Goal: Task Accomplishment & Management: Use online tool/utility

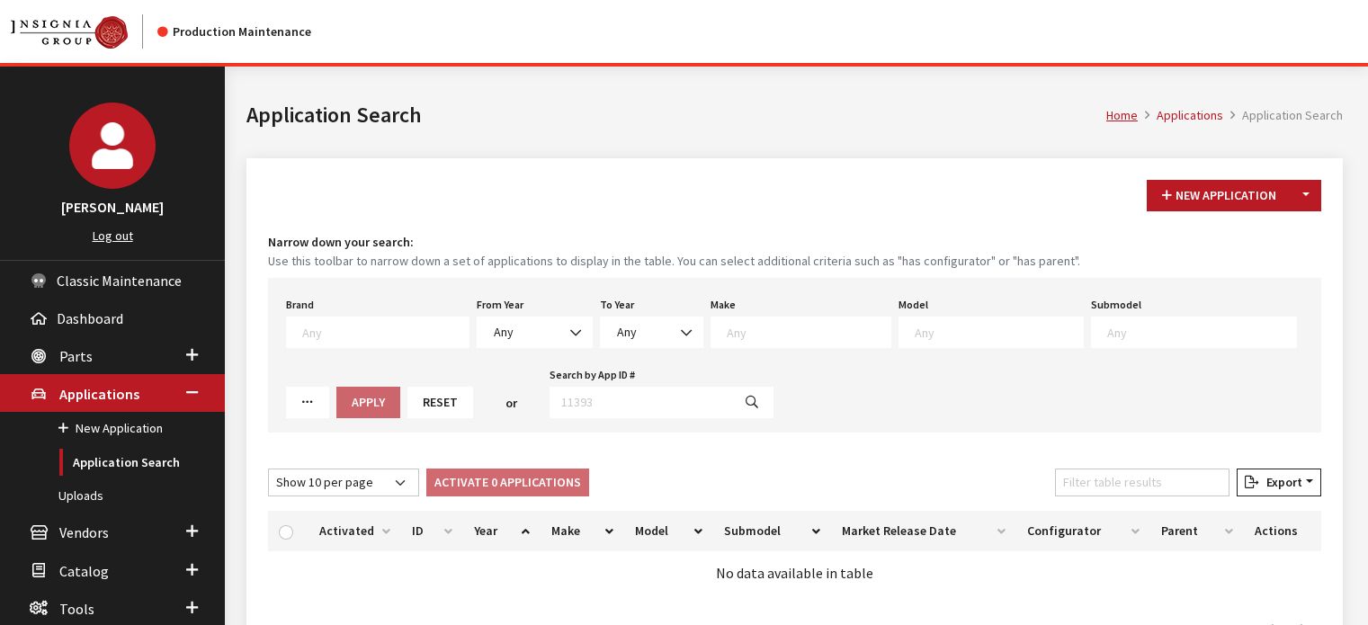
scroll to position [119, 0]
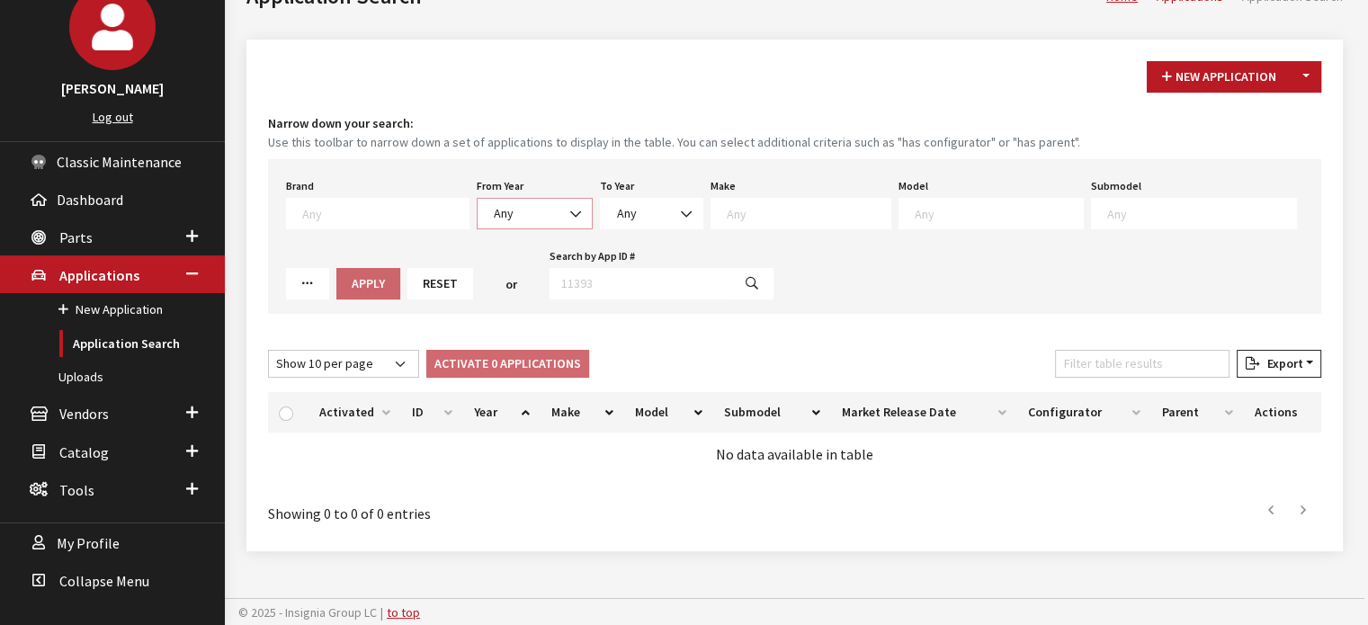
click at [533, 204] on span "Any" at bounding box center [534, 213] width 93 height 19
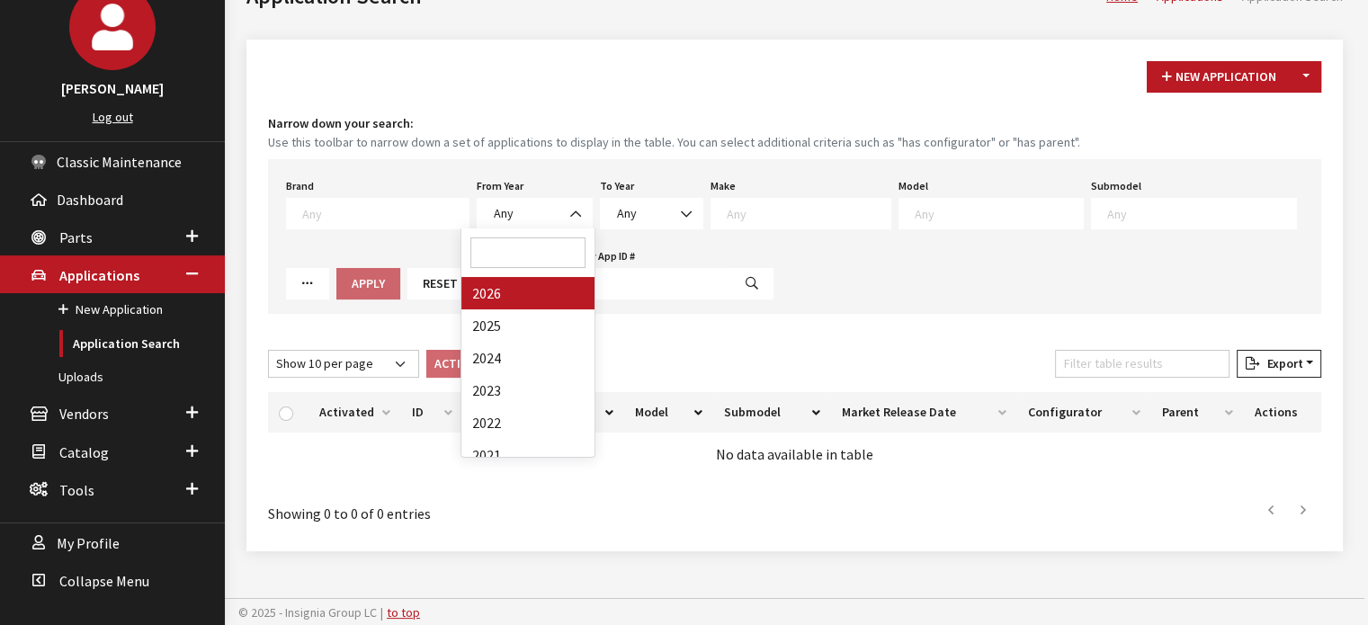
drag, startPoint x: 525, startPoint y: 291, endPoint x: 773, endPoint y: 213, distance: 259.2
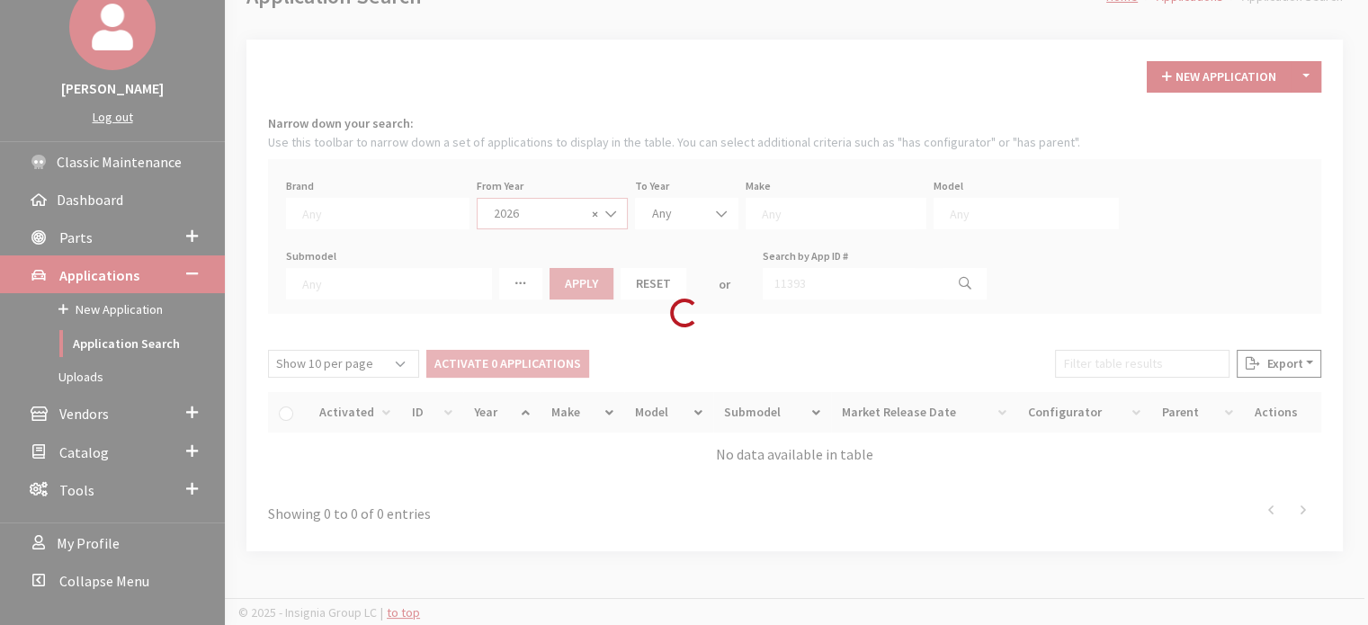
select select "2026"
select select
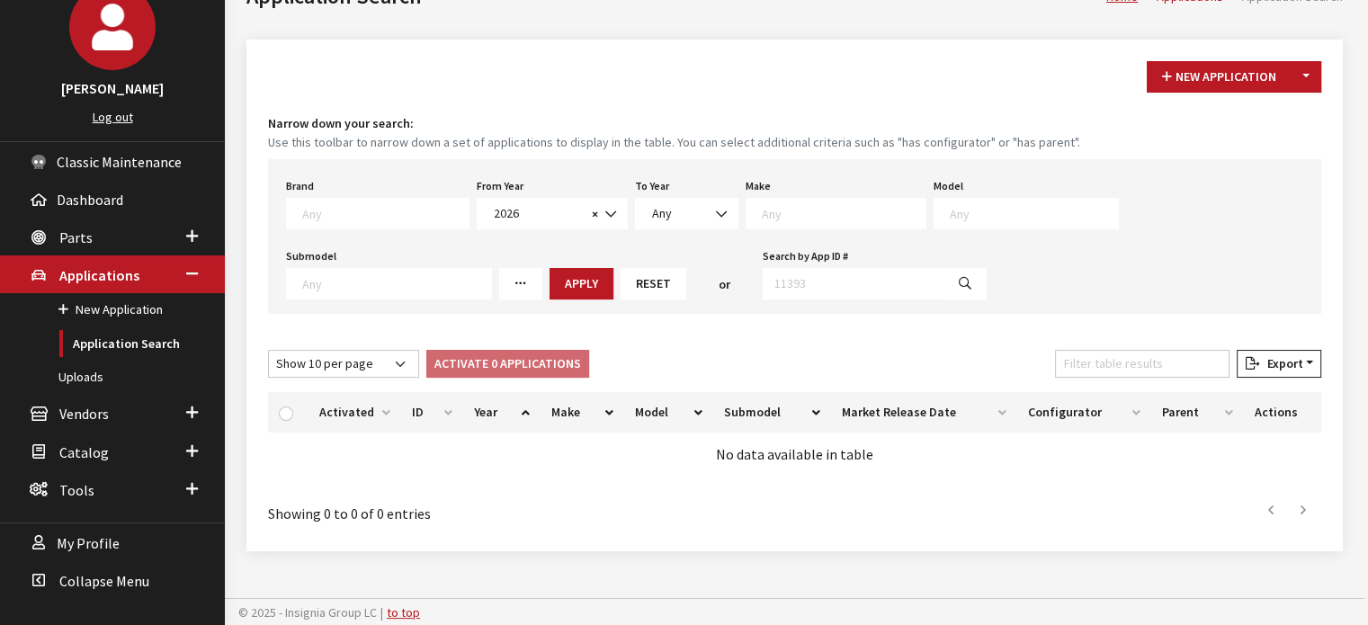
click at [830, 220] on span at bounding box center [836, 213] width 181 height 31
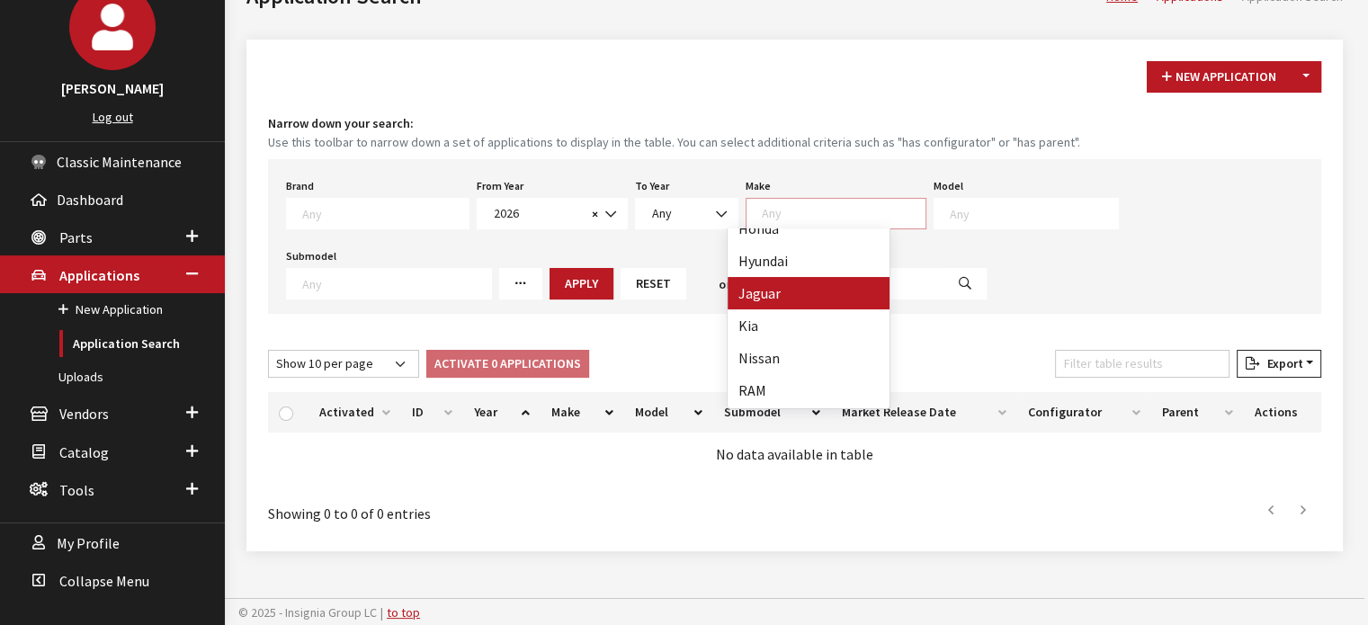
scroll to position [270, 0]
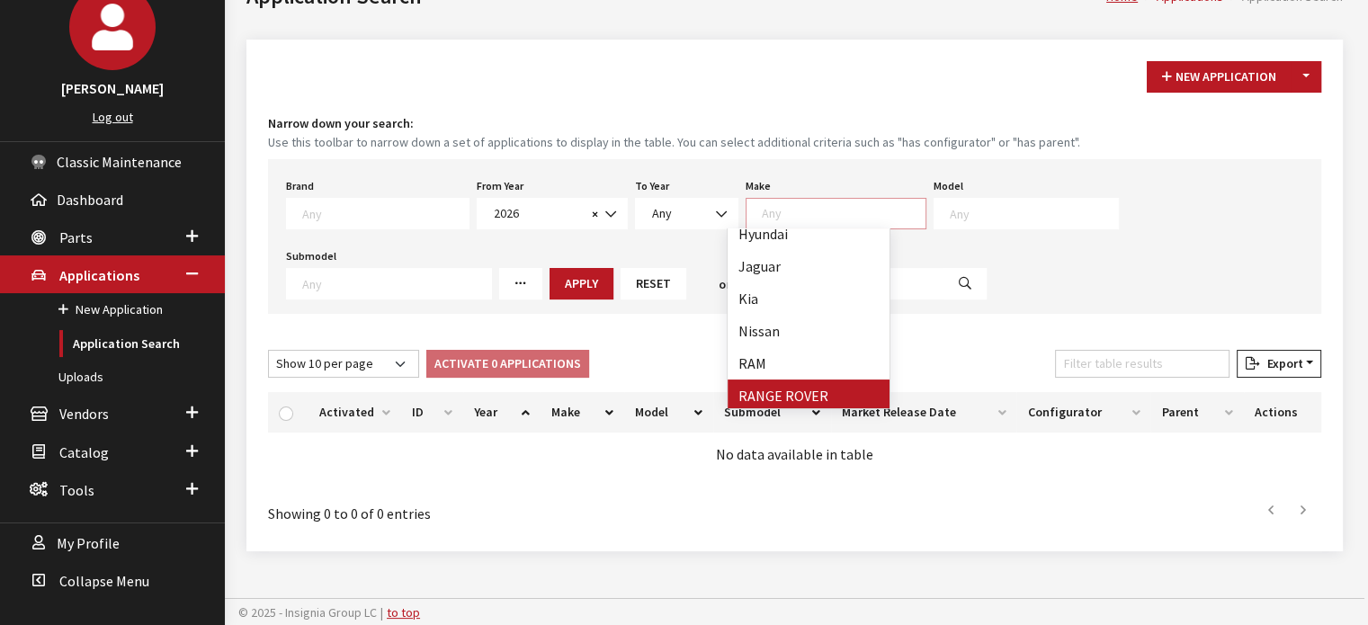
select select "66"
select select
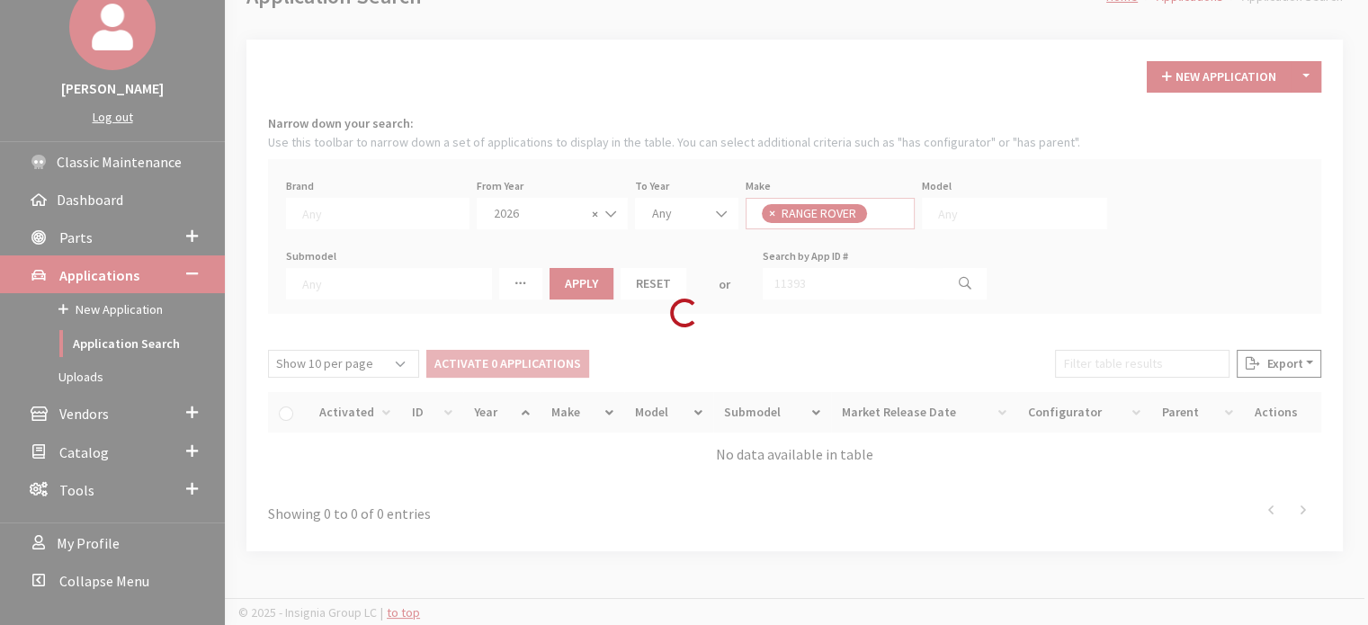
scroll to position [217, 0]
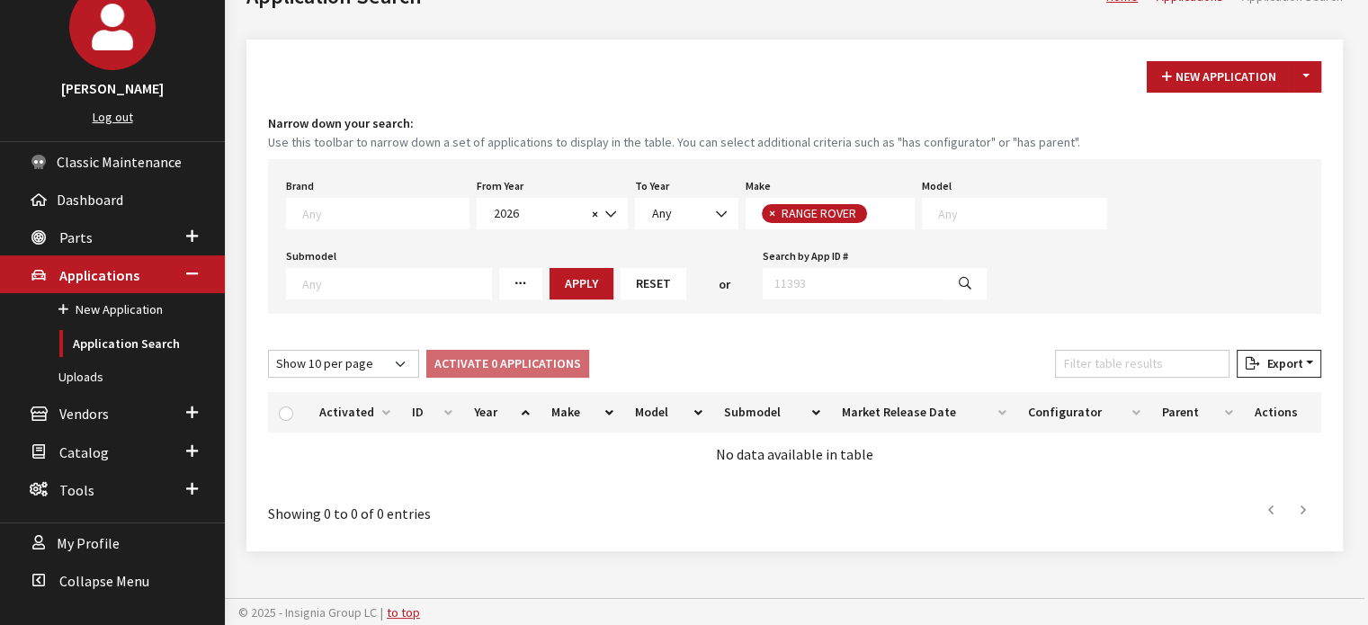
click at [947, 193] on div "Model Any" at bounding box center [1014, 202] width 193 height 56
click at [947, 215] on textarea "Search" at bounding box center [1022, 213] width 168 height 16
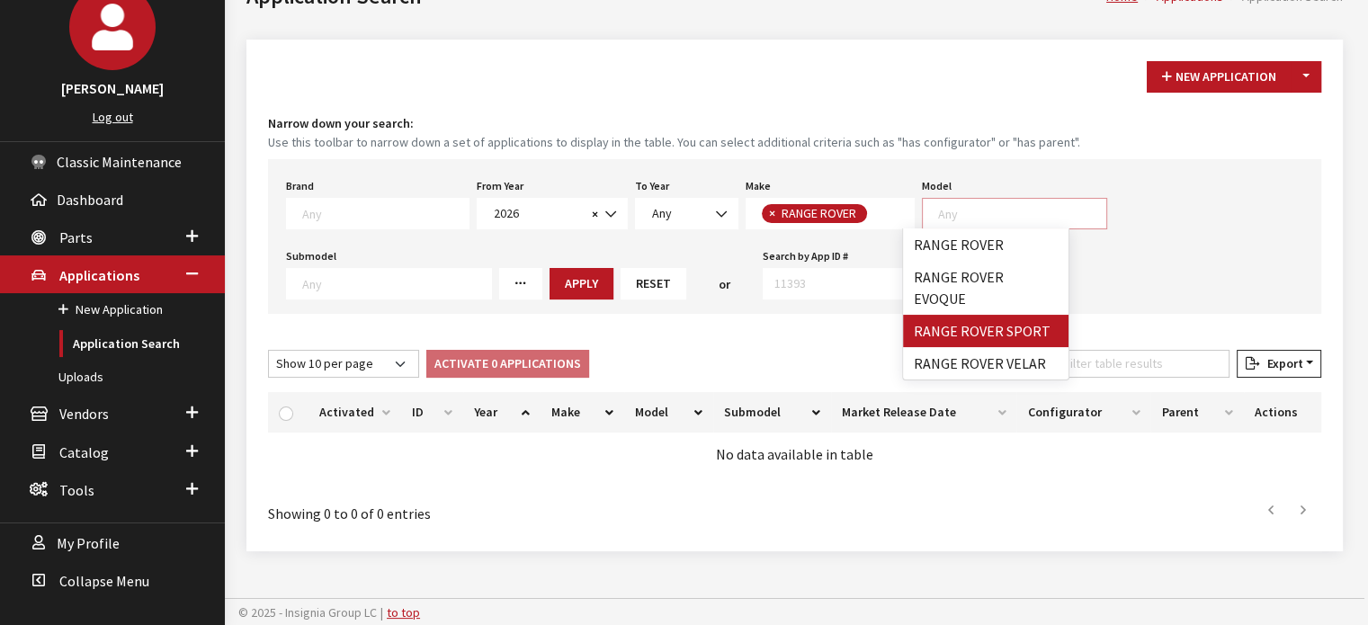
select select "1350"
select select
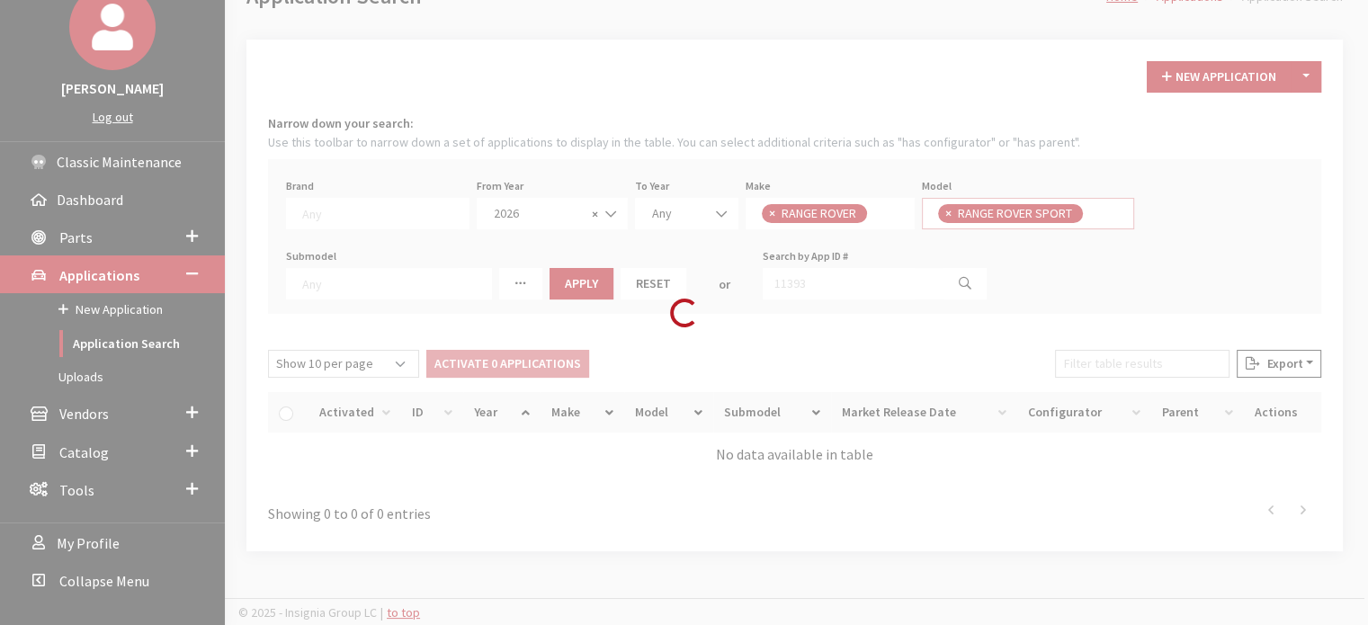
scroll to position [16, 0]
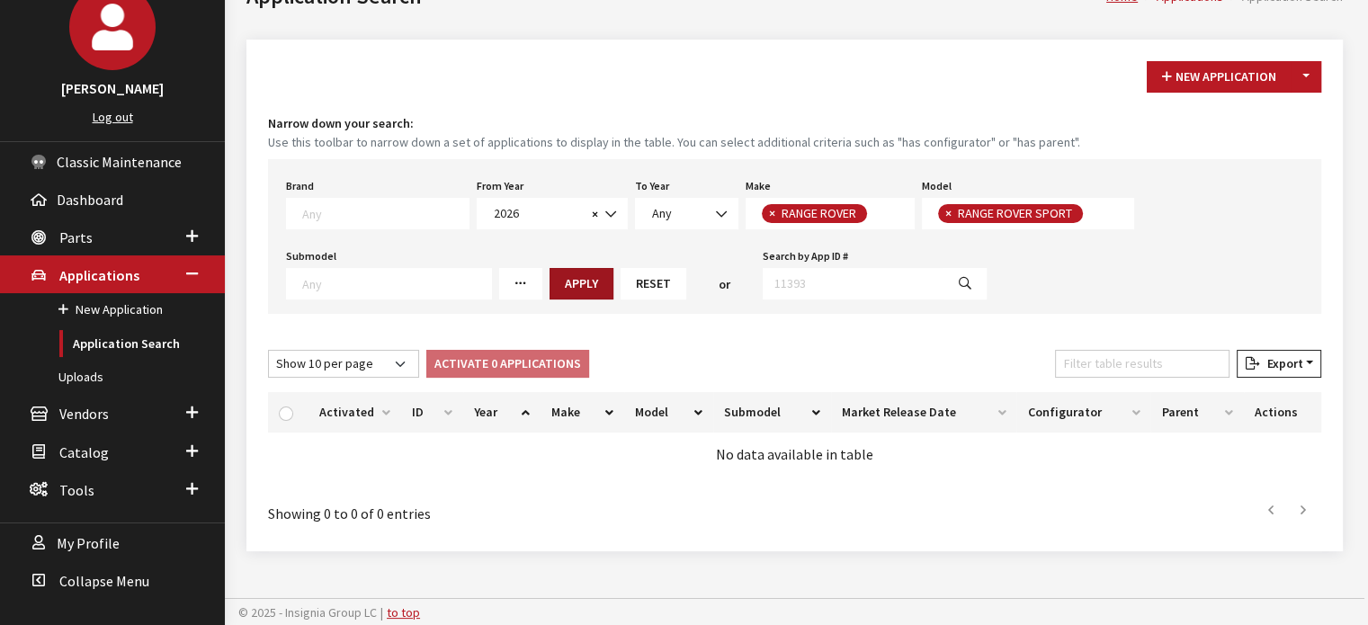
click at [572, 283] on button "Apply" at bounding box center [582, 283] width 64 height 31
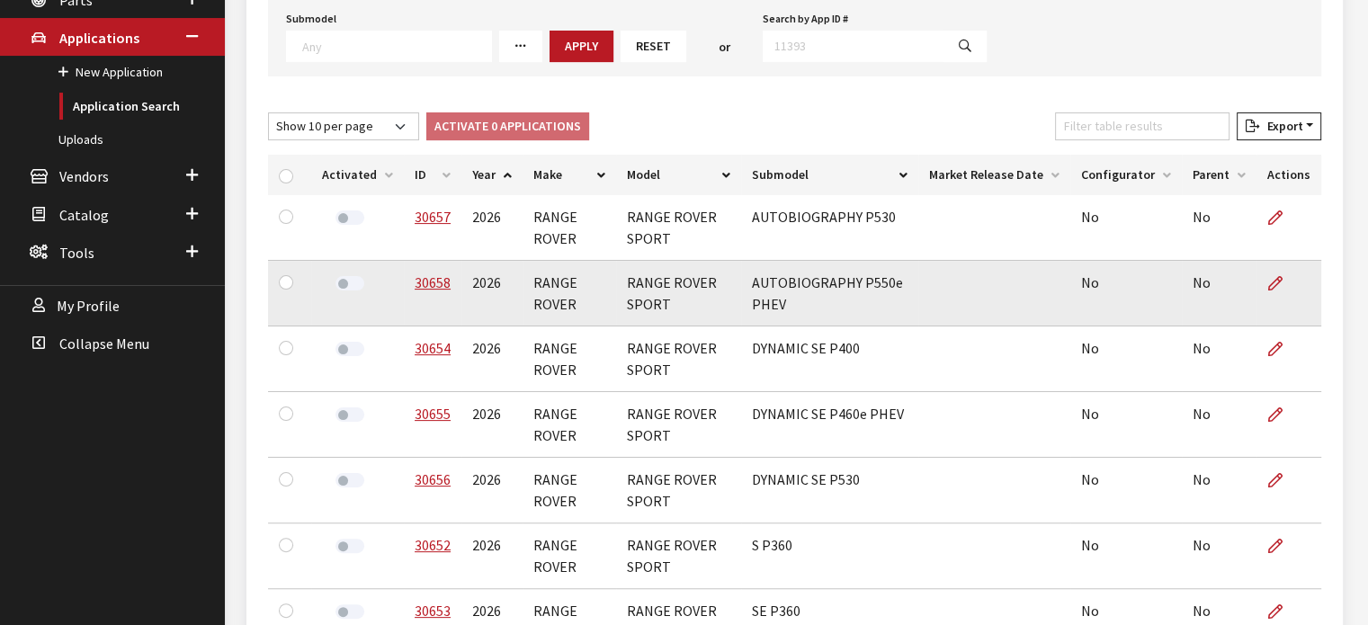
scroll to position [389, 0]
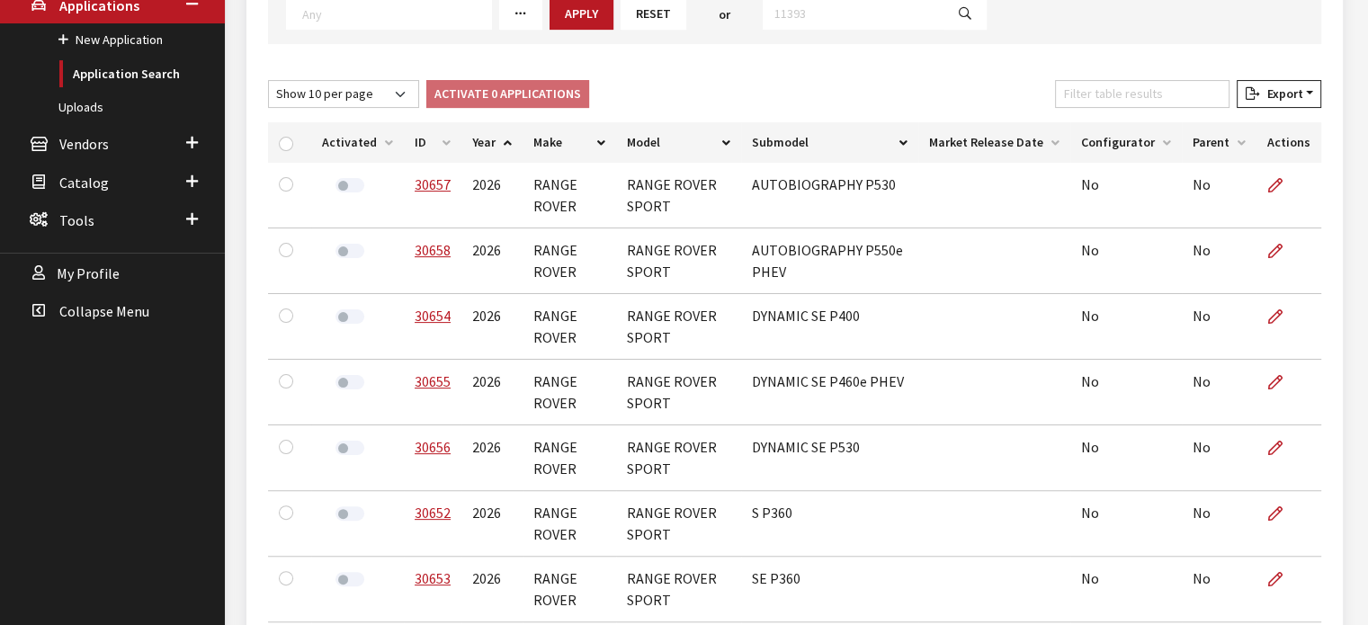
click at [435, 148] on th "ID" at bounding box center [433, 142] width 58 height 40
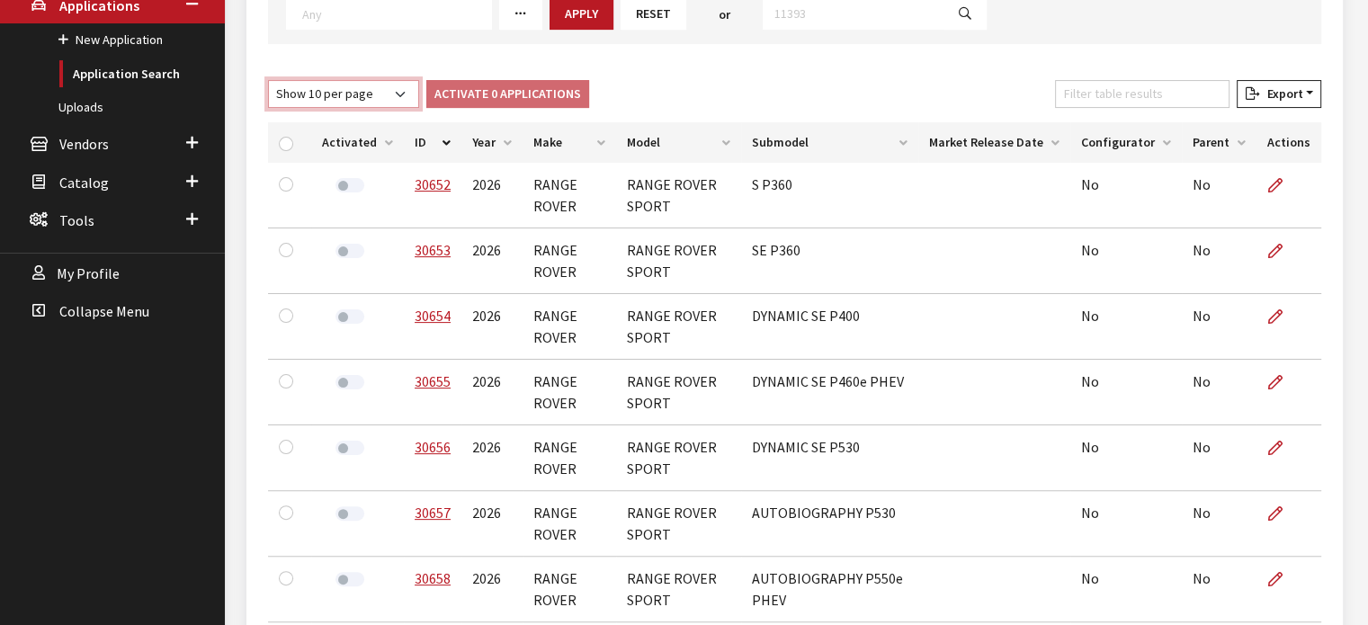
click at [363, 99] on select "Show 10 per page Show 25 per page Show 50 per page Show 100 per page Show 1000 …" at bounding box center [343, 94] width 151 height 28
select select "50"
click at [268, 80] on select "Show 10 per page Show 25 per page Show 50 per page Show 100 per page Show 1000 …" at bounding box center [343, 94] width 151 height 28
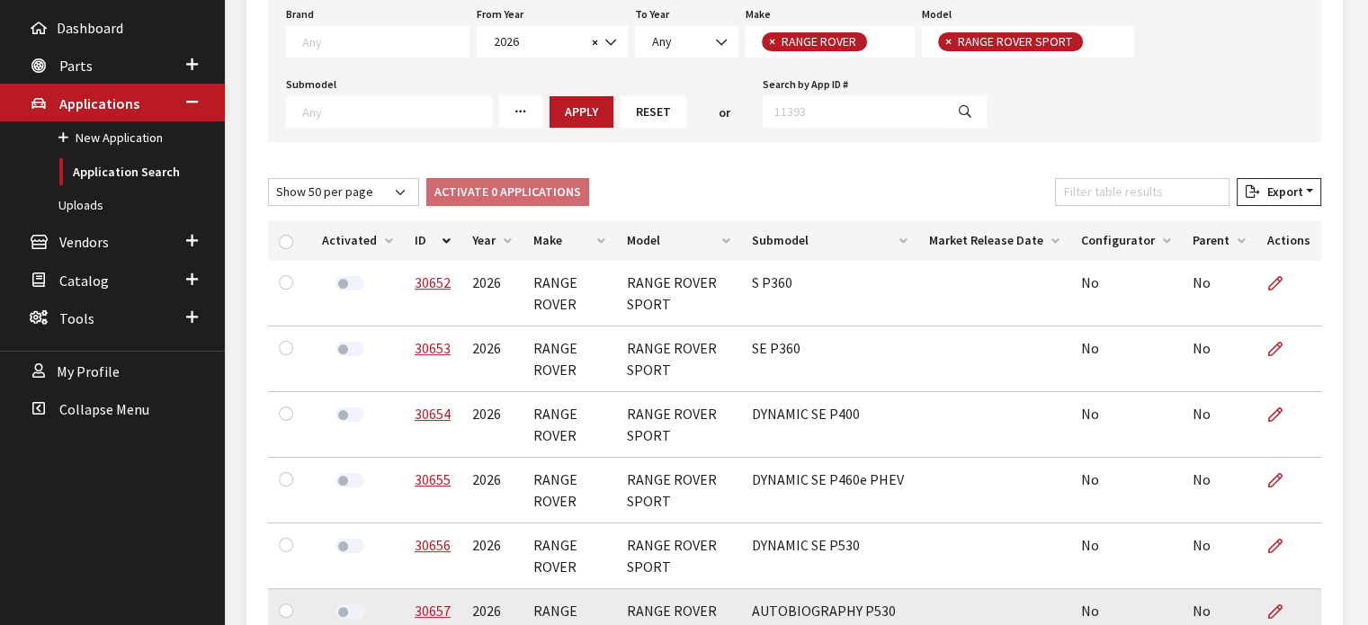
scroll to position [281, 0]
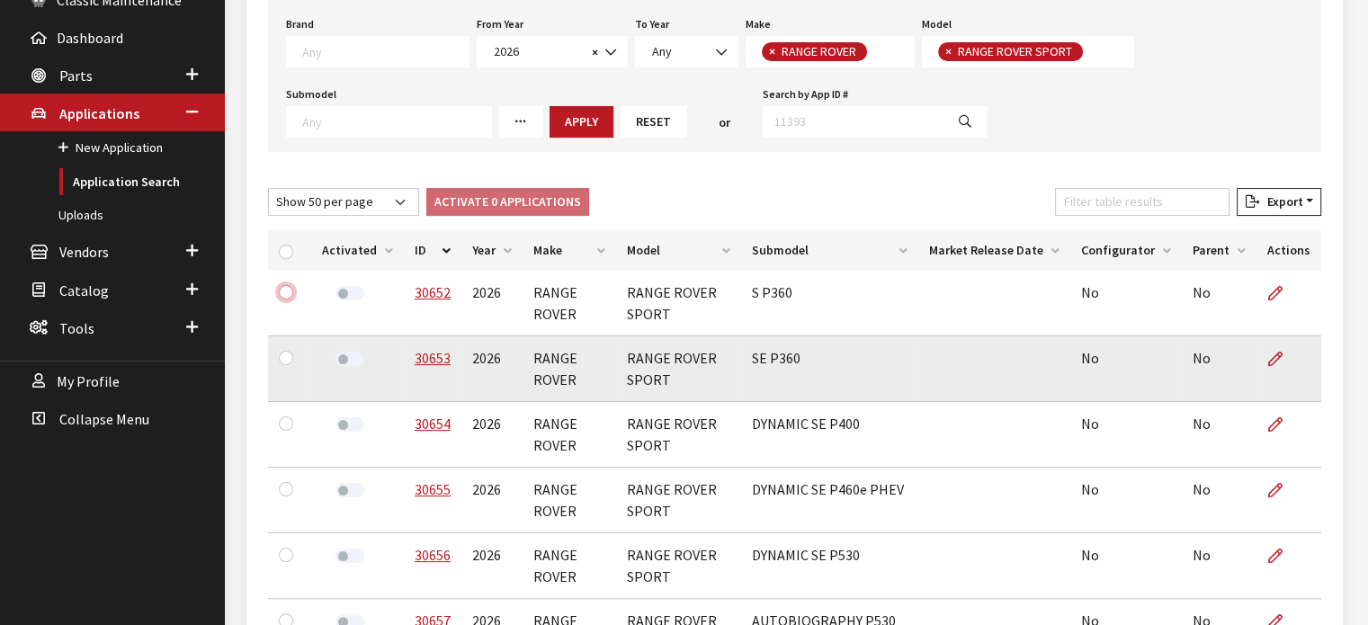
drag, startPoint x: 287, startPoint y: 287, endPoint x: 291, endPoint y: 377, distance: 90.1
click at [287, 288] on input "checkbox" at bounding box center [286, 292] width 14 height 14
checkbox input "true"
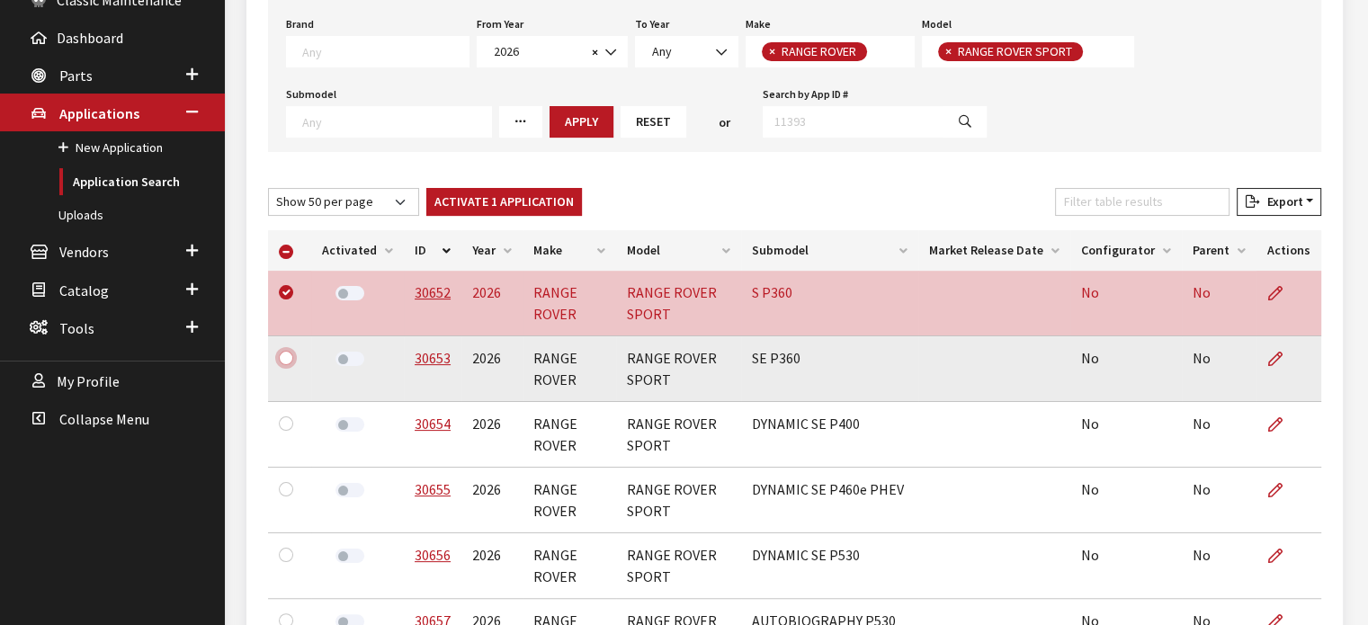
click at [289, 358] on input "checkbox" at bounding box center [286, 358] width 14 height 14
checkbox input "true"
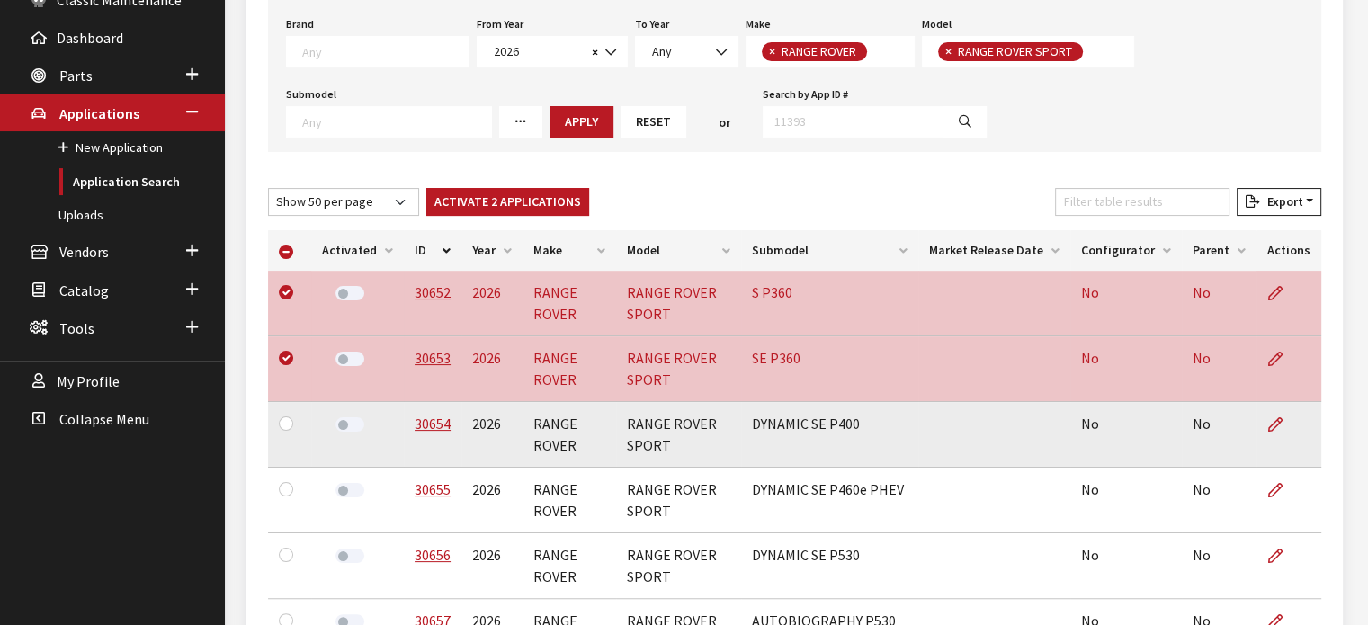
click at [290, 431] on div at bounding box center [290, 424] width 22 height 22
click at [284, 418] on input "checkbox" at bounding box center [286, 424] width 14 height 14
checkbox input "true"
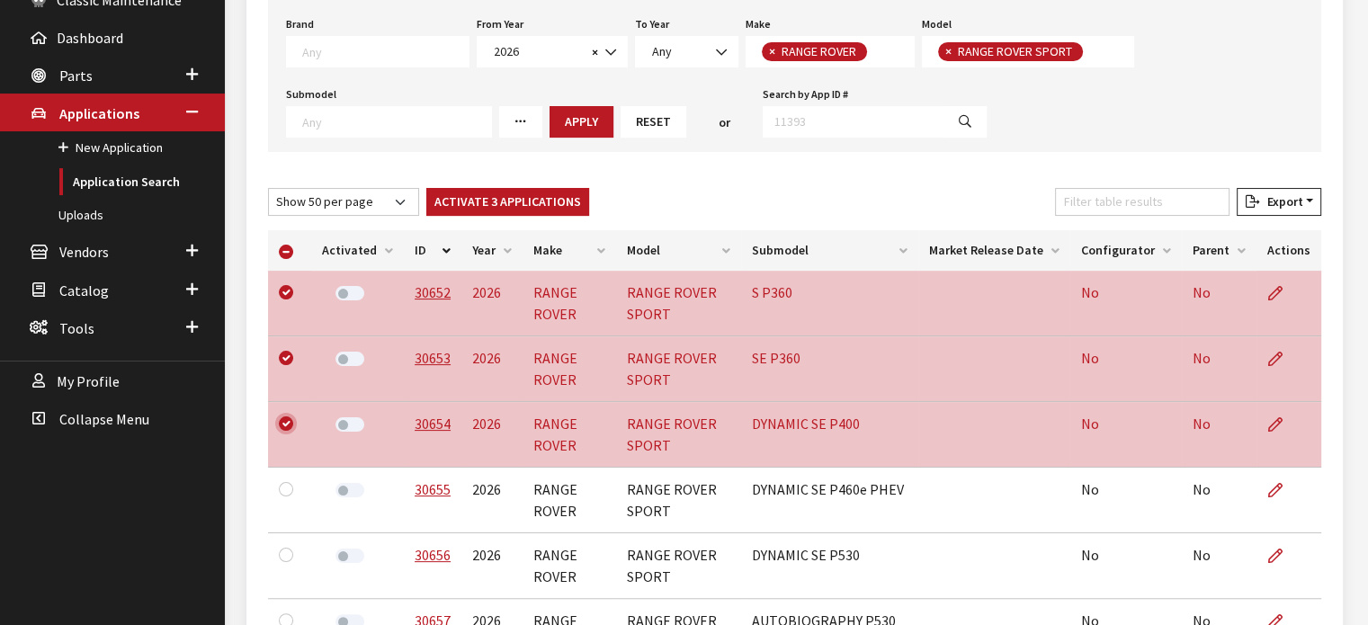
scroll to position [371, 0]
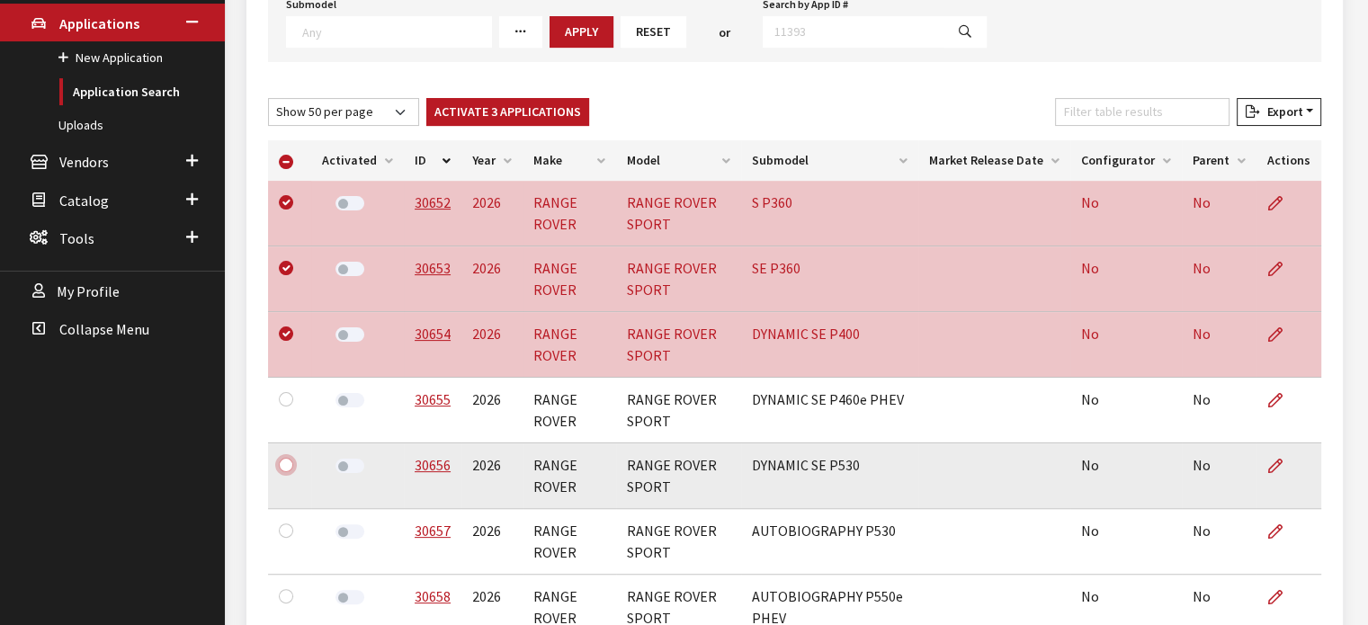
click at [284, 465] on input "checkbox" at bounding box center [286, 465] width 14 height 14
checkbox input "true"
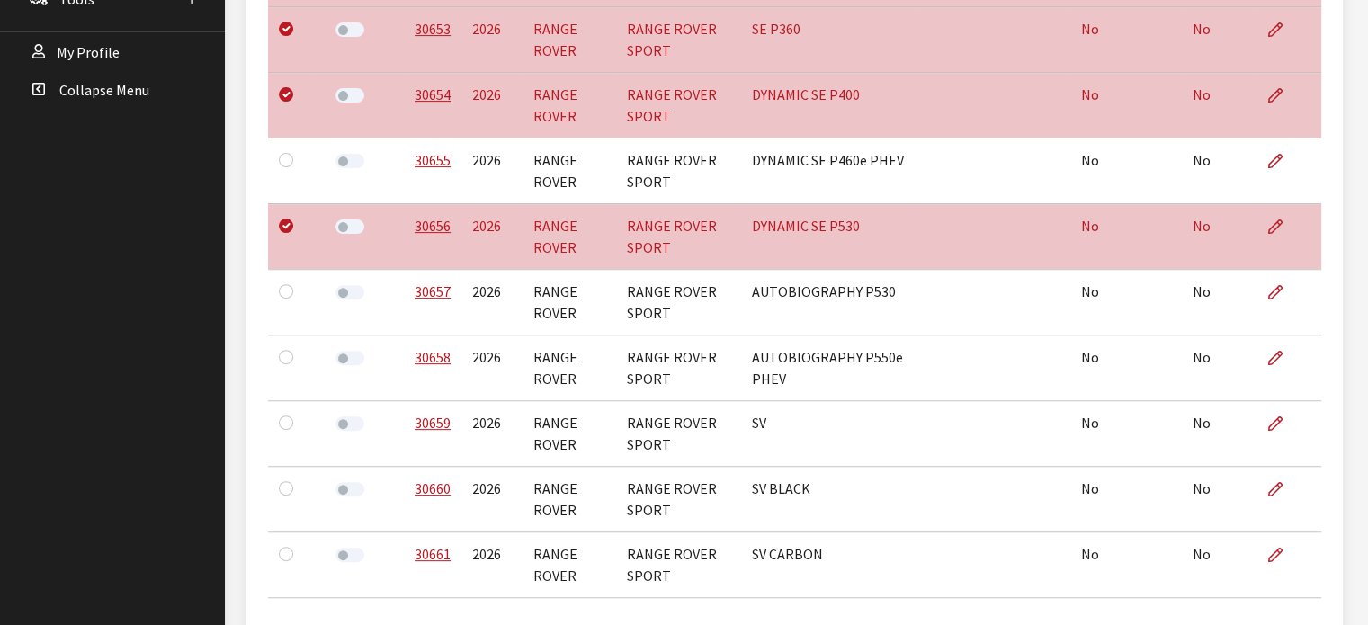
scroll to position [641, 0]
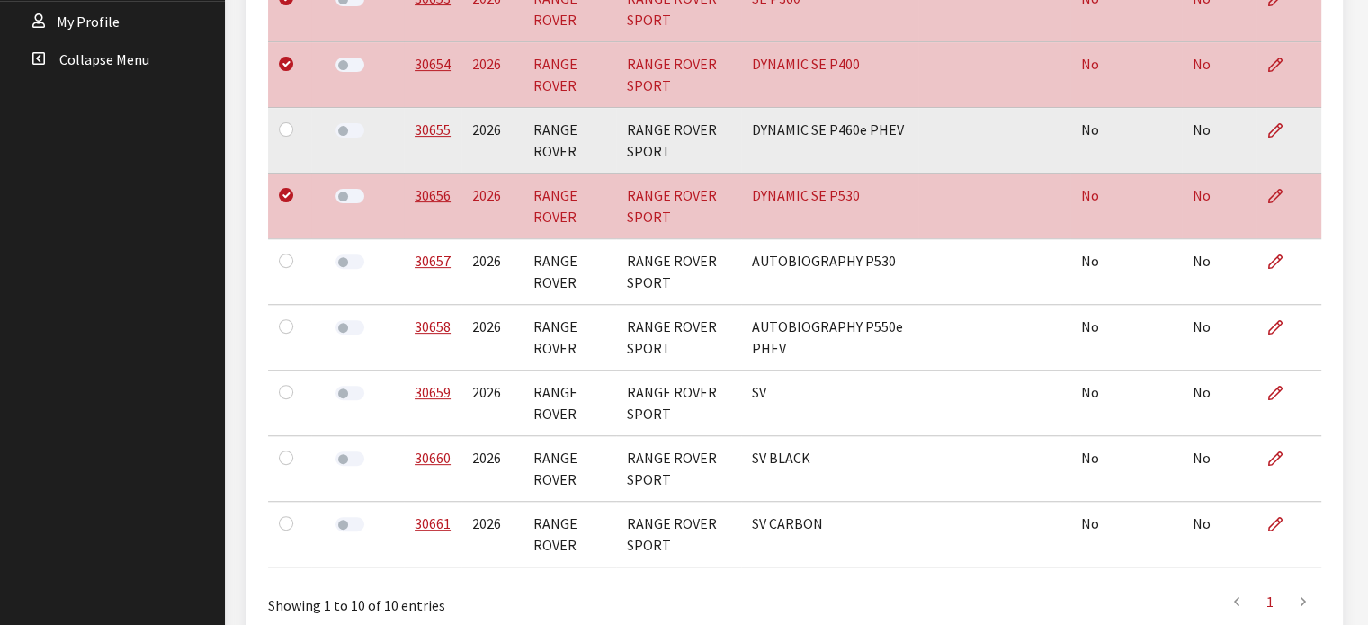
drag, startPoint x: 291, startPoint y: 132, endPoint x: 270, endPoint y: 142, distance: 23.7
click at [291, 132] on div at bounding box center [290, 130] width 22 height 22
click at [296, 127] on div at bounding box center [290, 130] width 22 height 22
click at [285, 131] on input "checkbox" at bounding box center [286, 129] width 14 height 14
checkbox input "true"
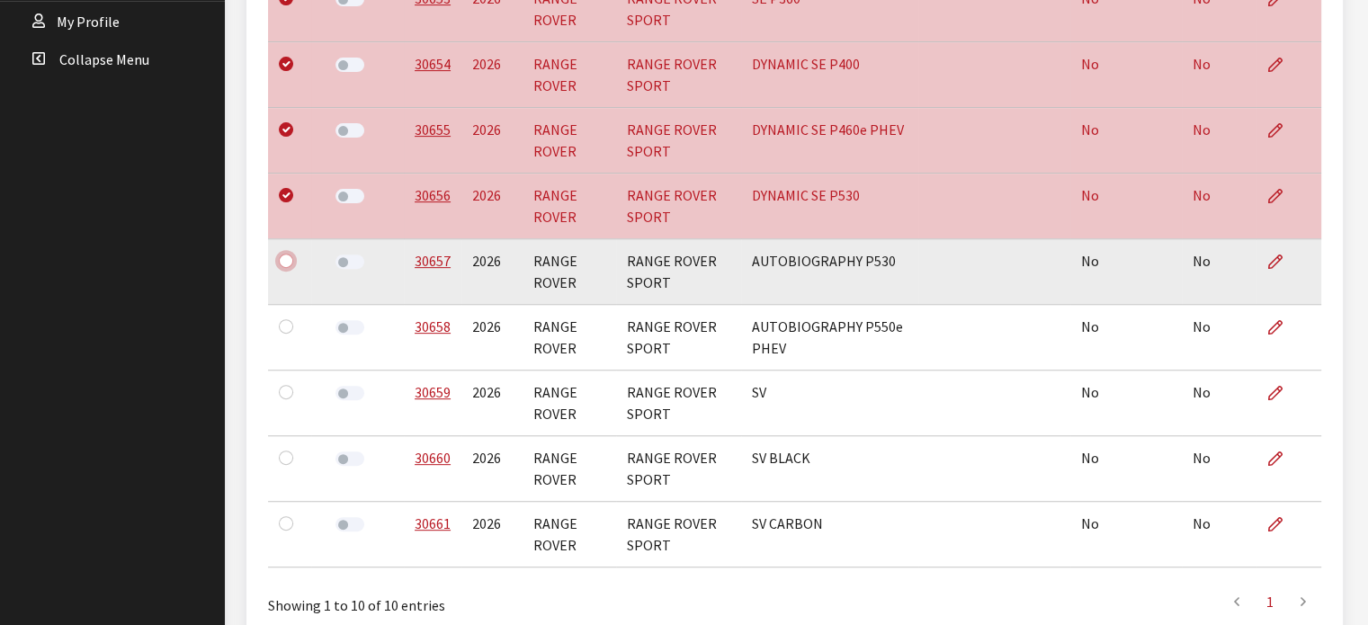
drag, startPoint x: 281, startPoint y: 258, endPoint x: 291, endPoint y: 297, distance: 40.2
click at [281, 258] on input "checkbox" at bounding box center [286, 261] width 14 height 14
checkbox input "true"
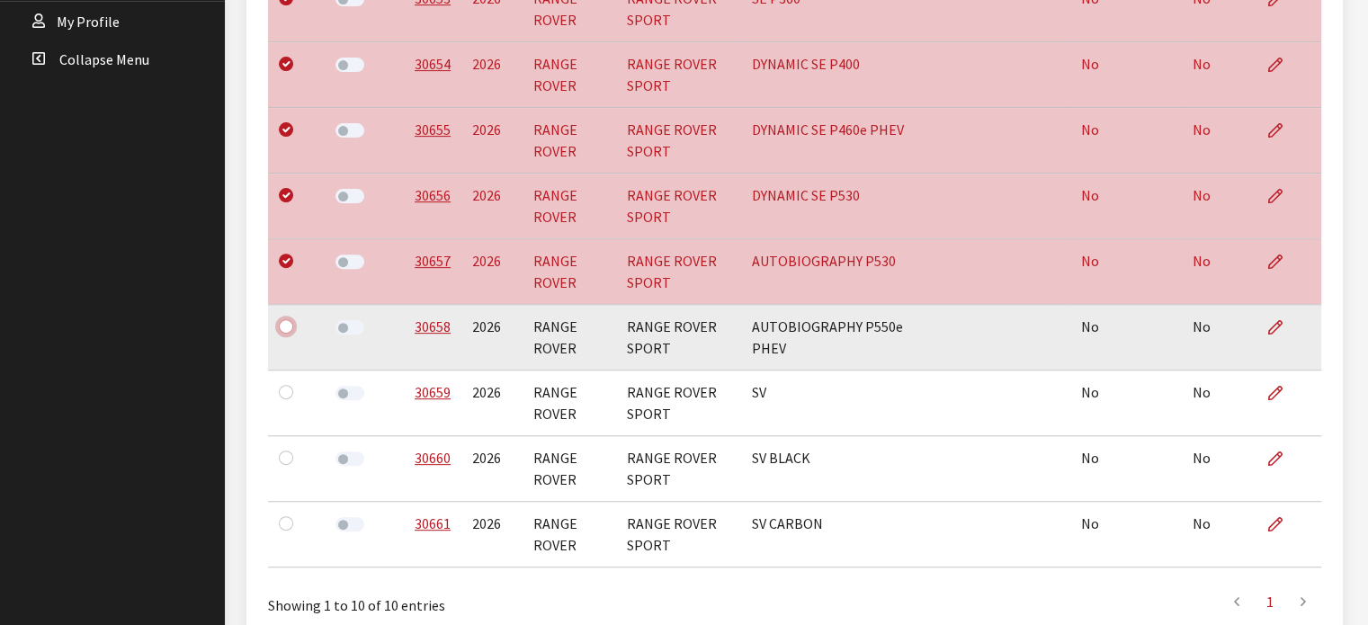
click at [290, 320] on input "checkbox" at bounding box center [286, 326] width 14 height 14
checkbox input "true"
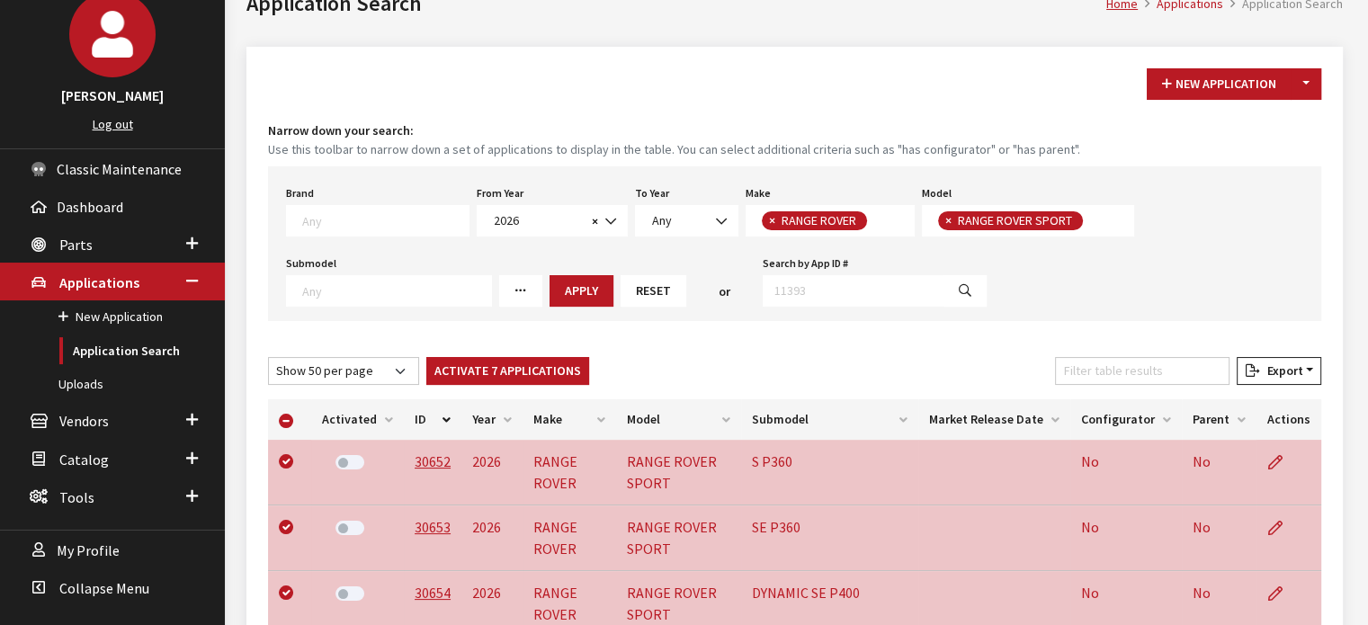
scroll to position [0, 0]
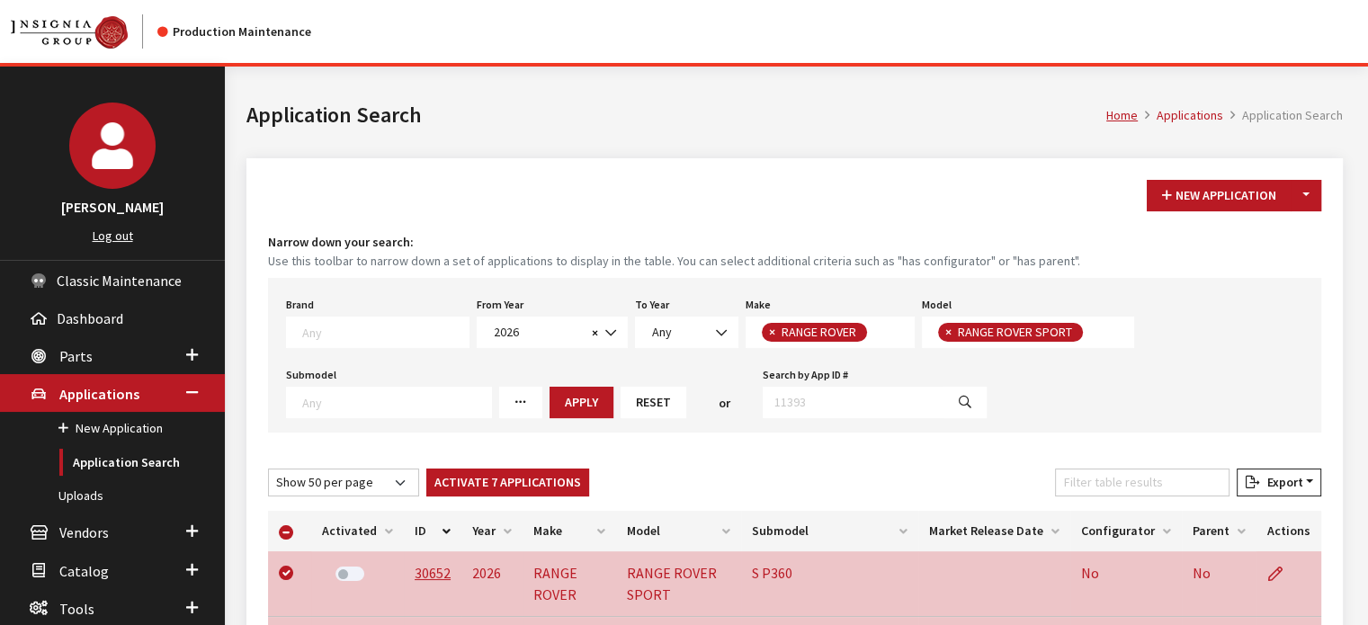
click at [408, 322] on span at bounding box center [383, 330] width 171 height 16
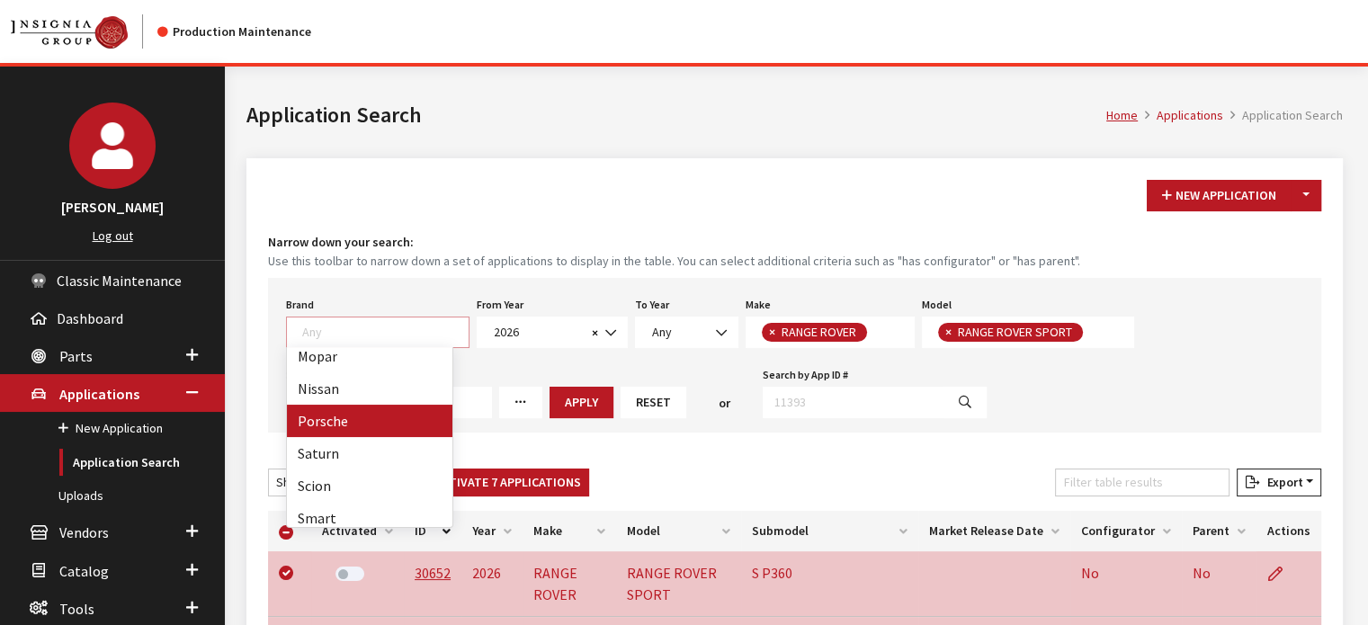
scroll to position [720, 0]
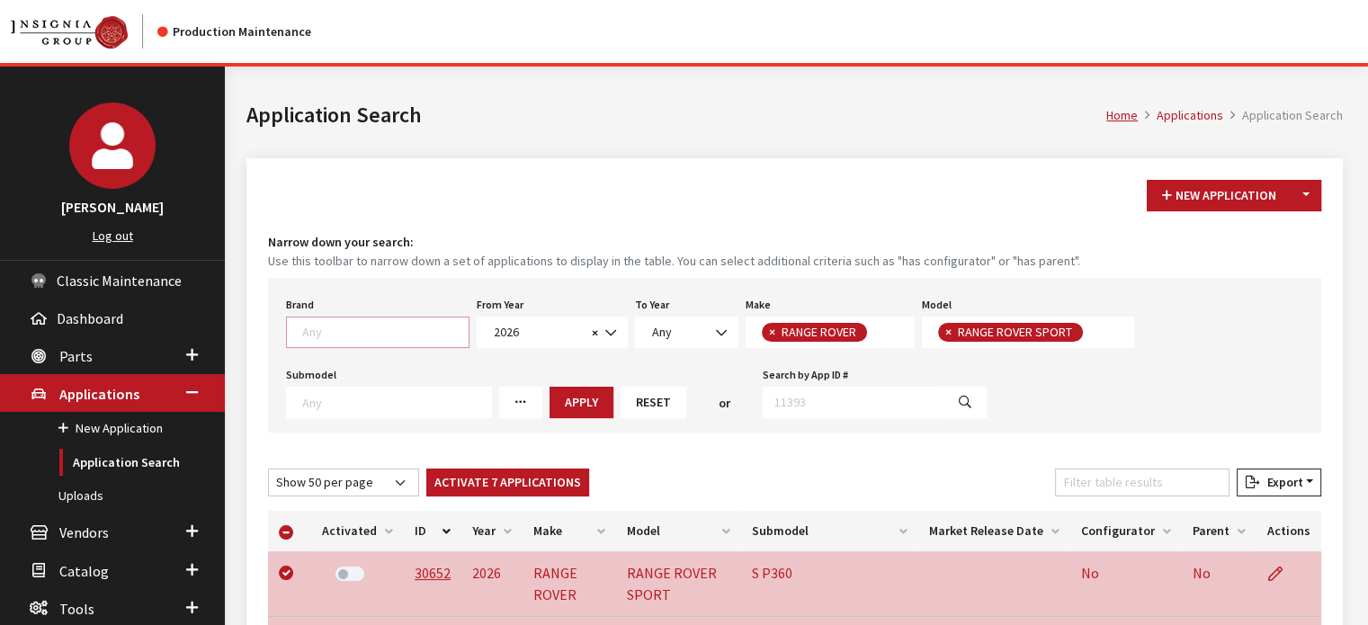
click at [429, 90] on div "Home Applications Application Search Application Search" at bounding box center [795, 113] width 1118 height 92
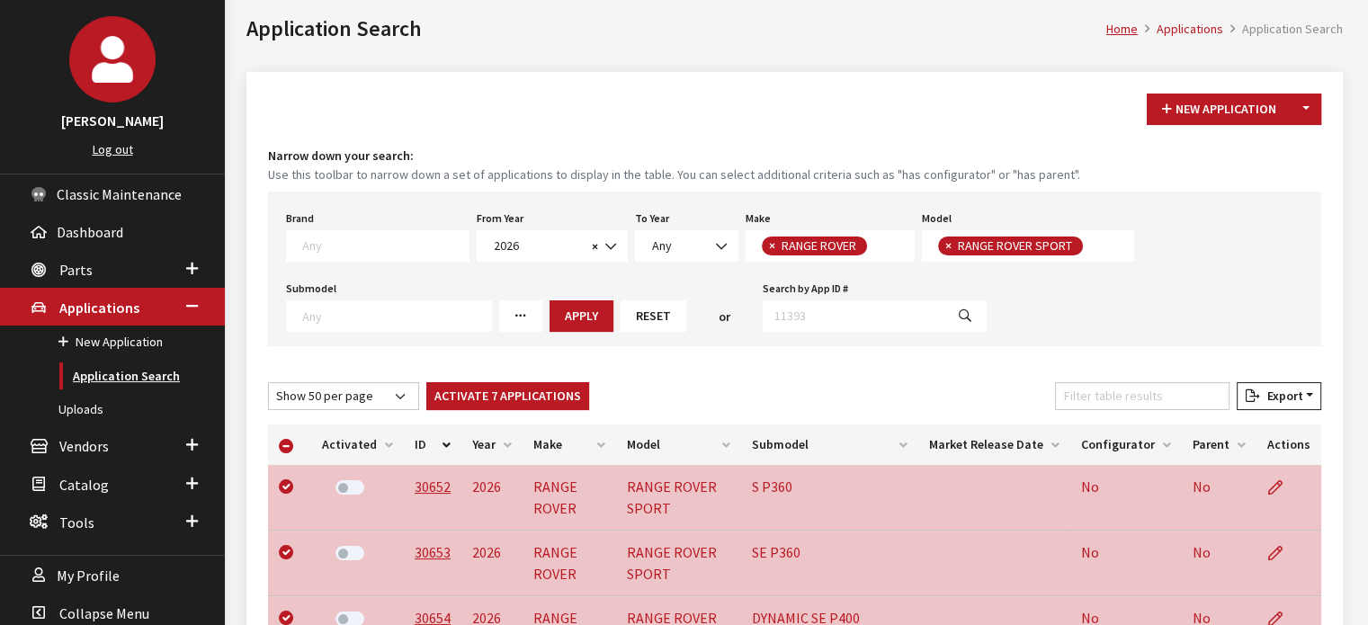
scroll to position [180, 0]
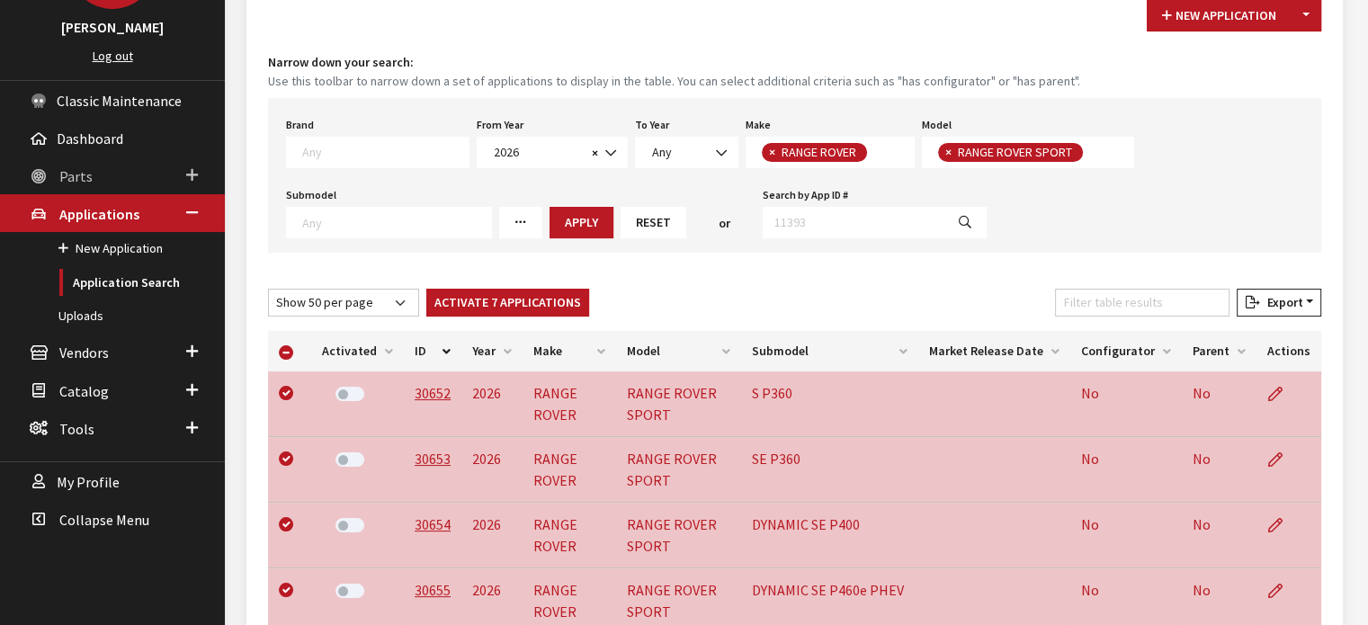
click at [92, 179] on link "Parts" at bounding box center [112, 176] width 225 height 38
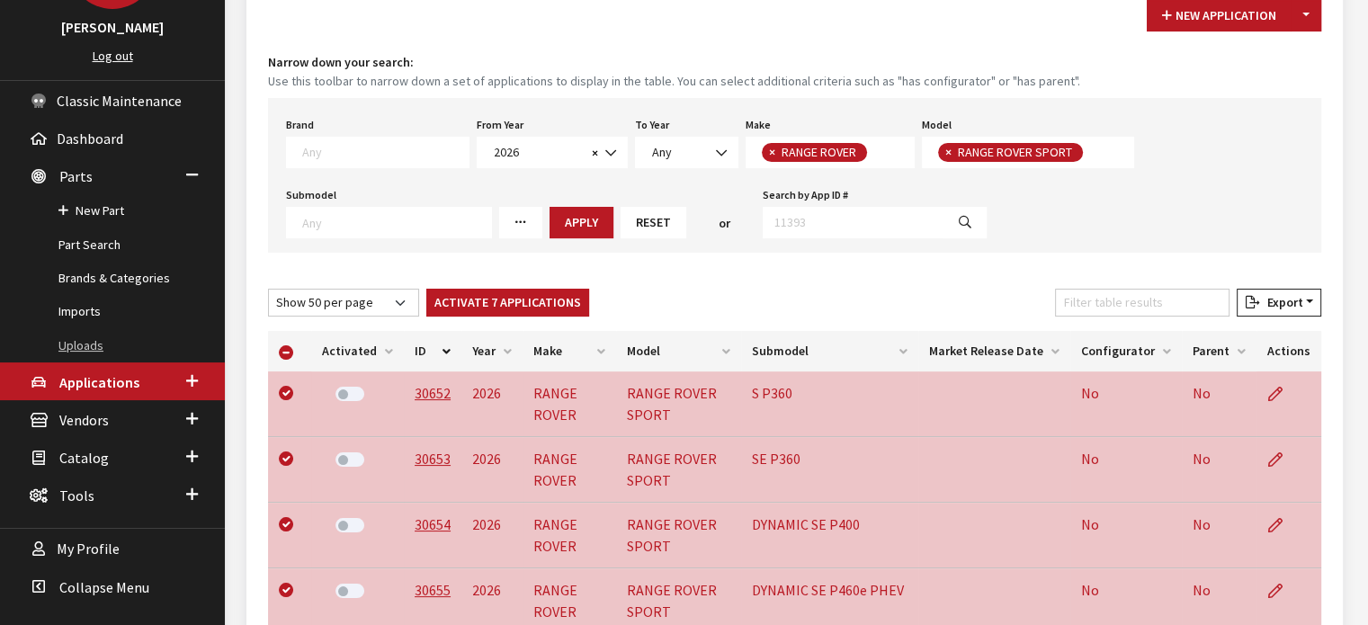
click at [102, 356] on link "Uploads" at bounding box center [112, 345] width 225 height 33
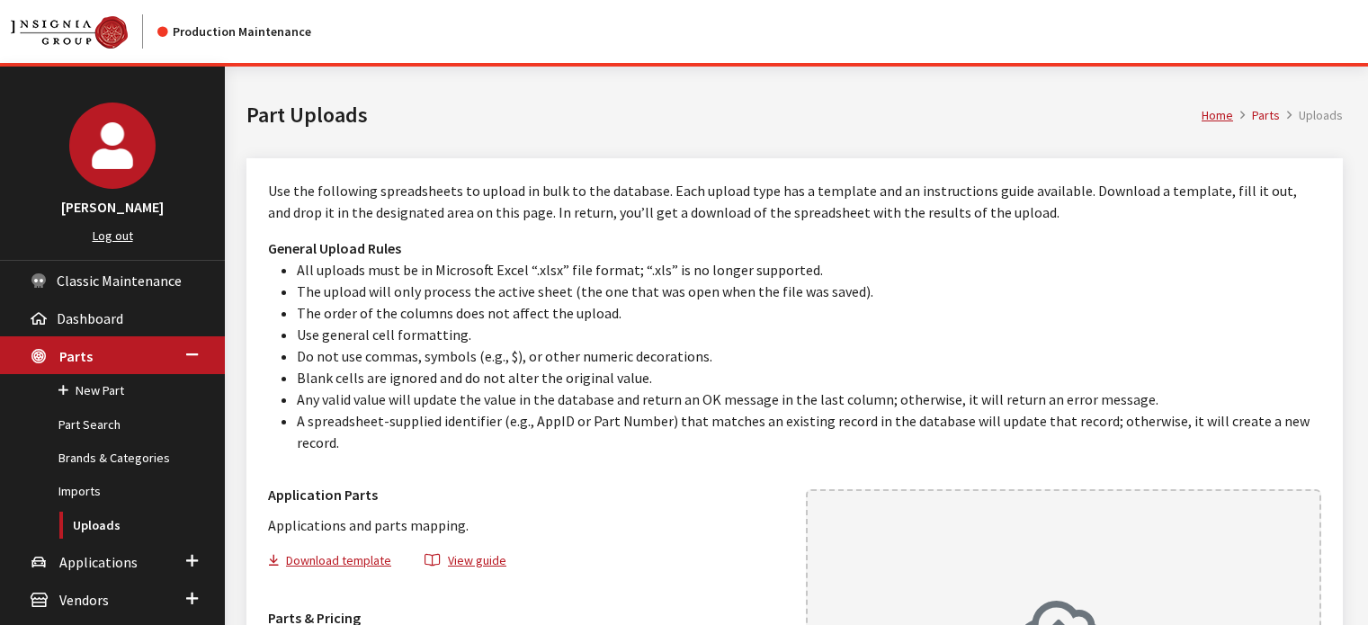
scroll to position [293, 0]
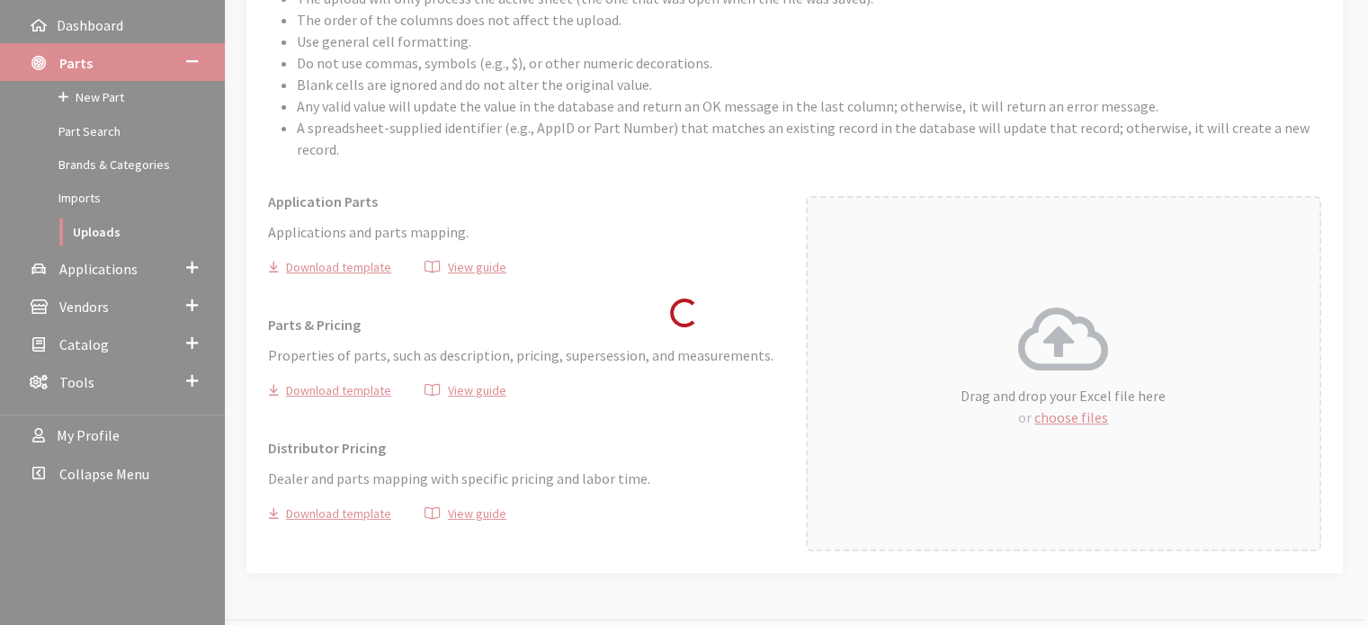
click at [762, 354] on div "Loading..." at bounding box center [684, 312] width 1368 height 625
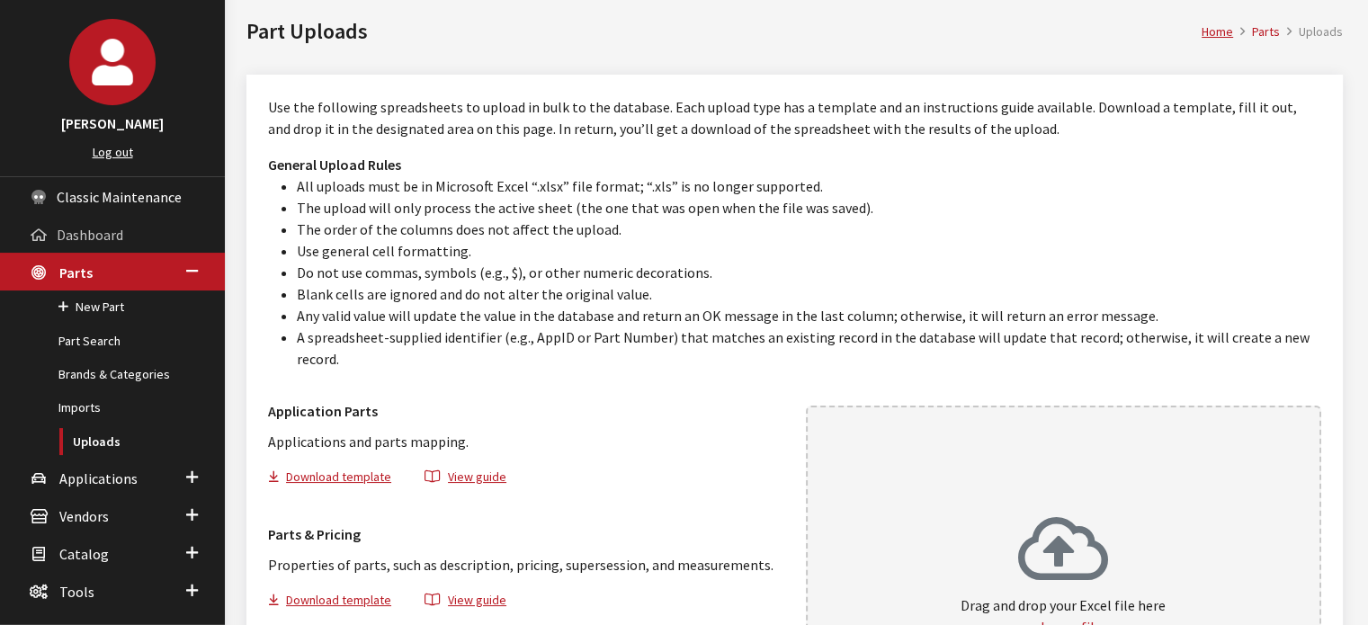
scroll to position [203, 0]
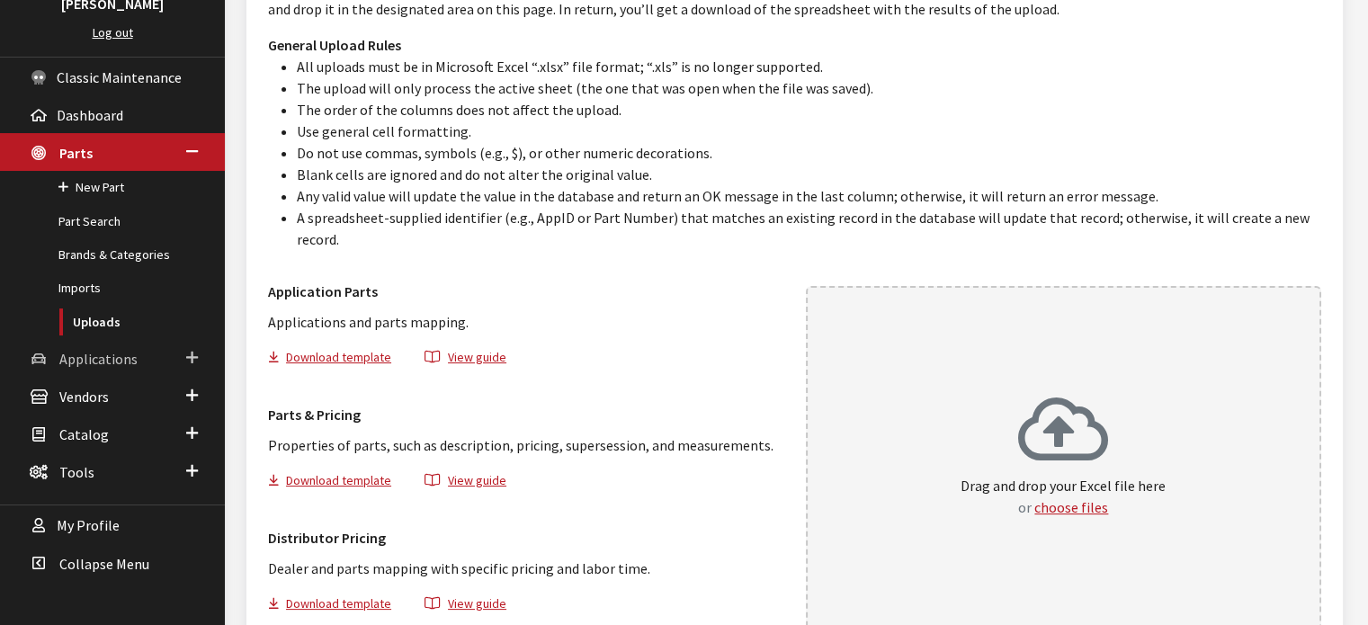
click at [103, 360] on span "Applications" at bounding box center [98, 359] width 78 height 18
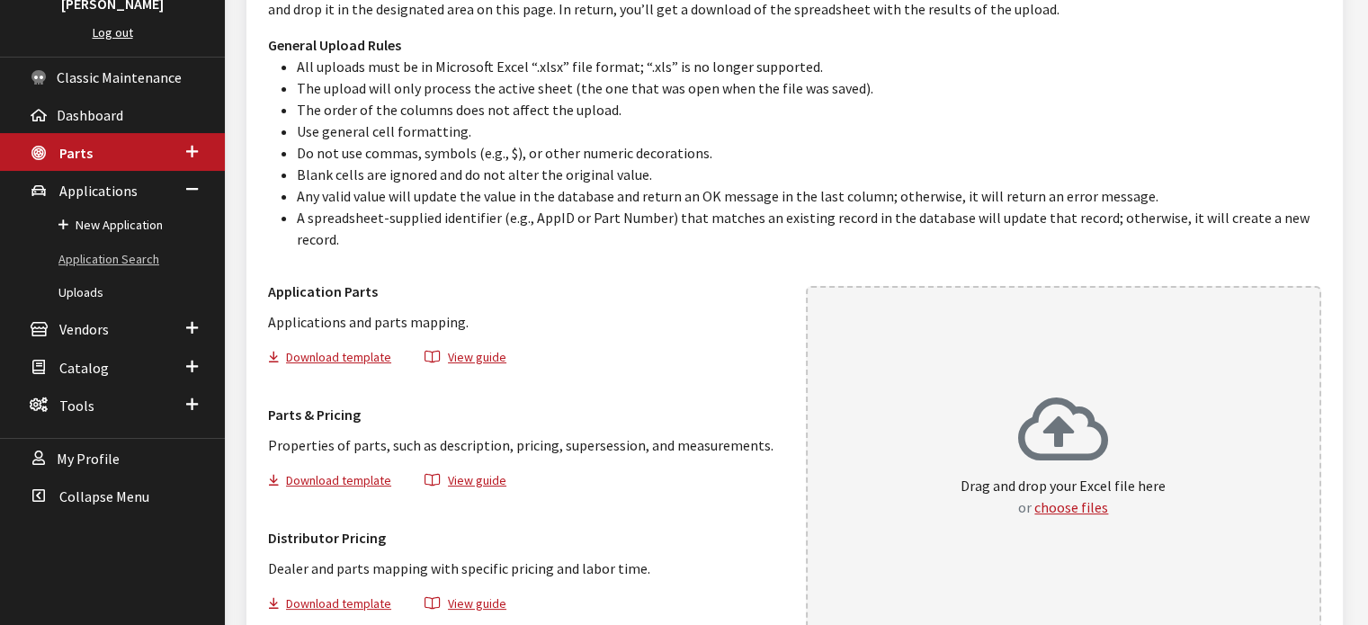
click at [119, 261] on link "Application Search" at bounding box center [112, 259] width 225 height 33
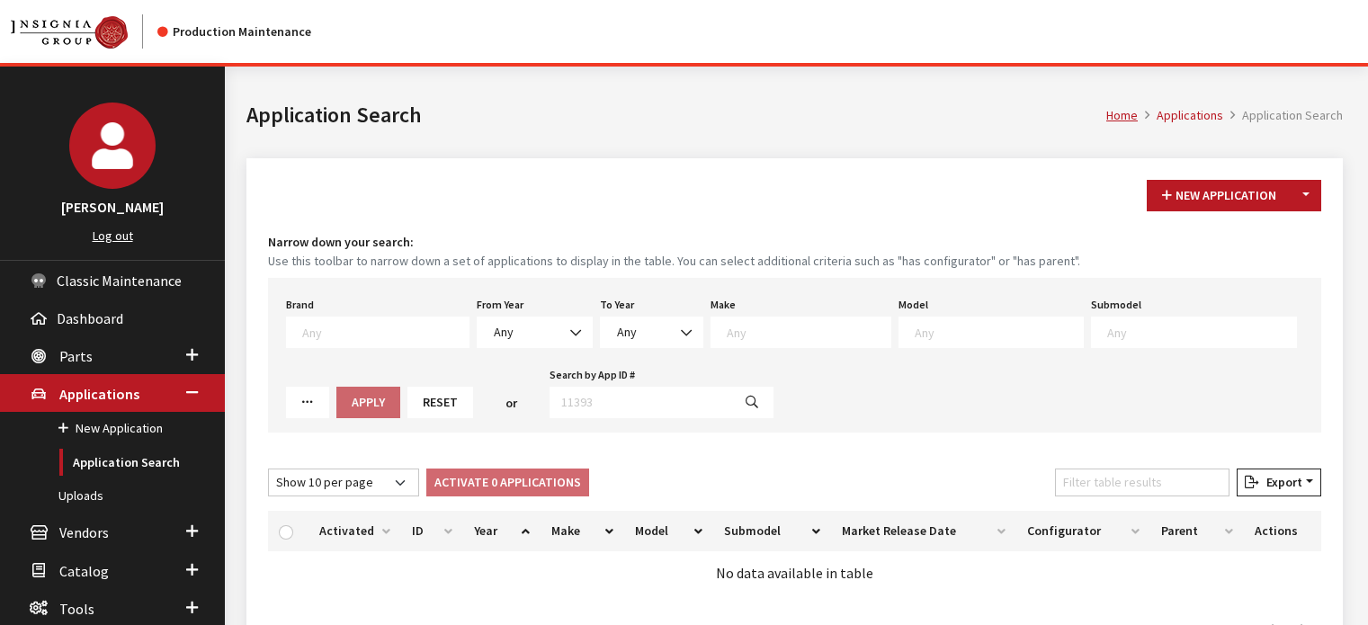
scroll to position [90, 0]
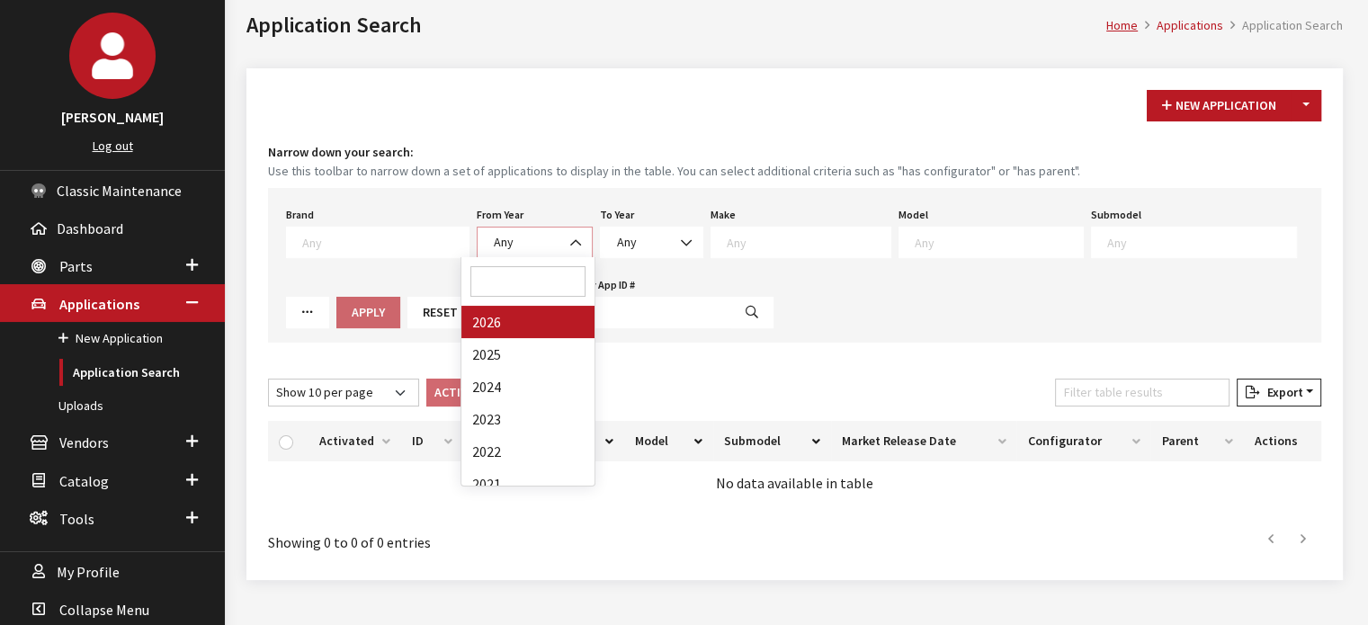
click at [494, 250] on span "Any" at bounding box center [534, 242] width 93 height 19
drag, startPoint x: 524, startPoint y: 315, endPoint x: 730, endPoint y: 251, distance: 215.7
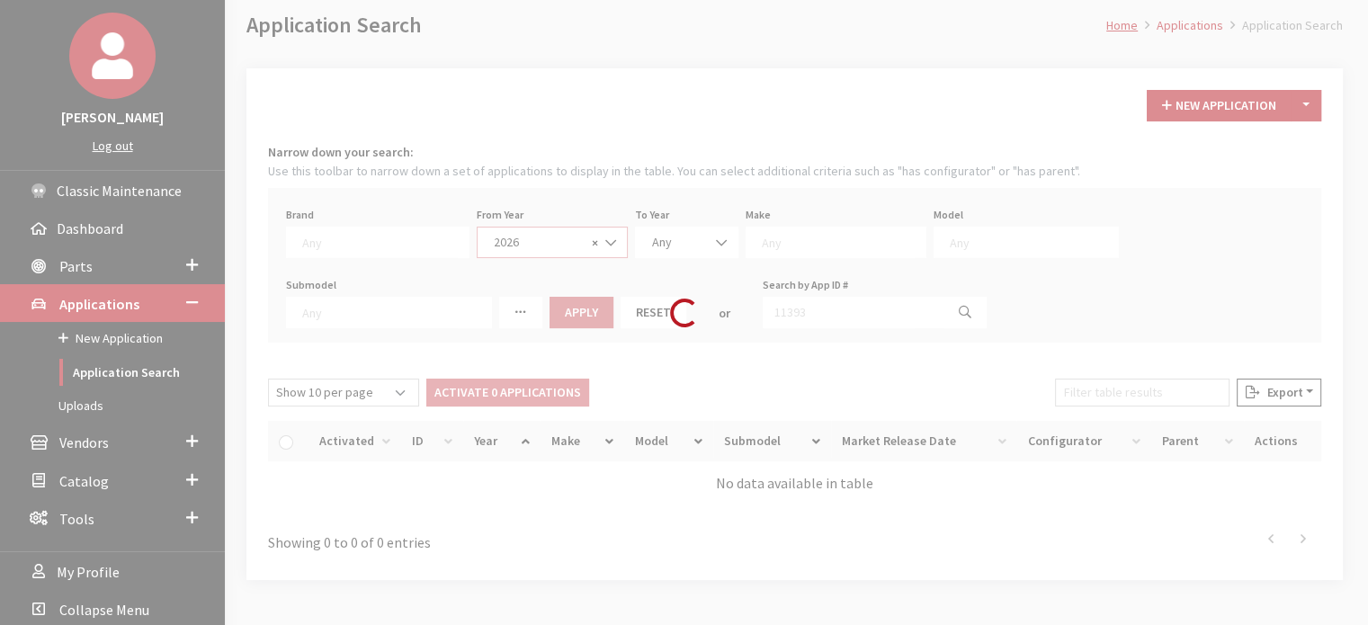
select select "2026"
select select
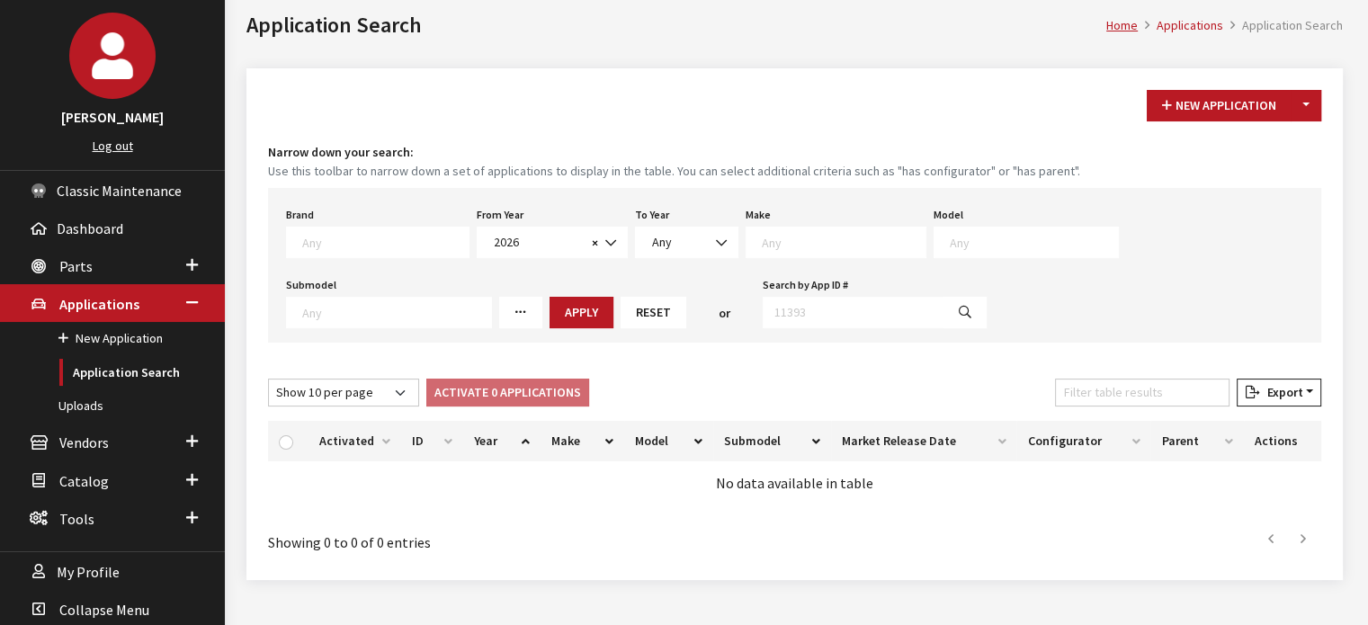
drag, startPoint x: 818, startPoint y: 223, endPoint x: 818, endPoint y: 246, distance: 23.4
click at [818, 224] on div "Make Any Acura Buick Cadillac Chevrolet DEFENDER DISCOVERY GMC Honda Hyundai Ja…" at bounding box center [836, 230] width 188 height 56
click at [818, 246] on textarea "Search" at bounding box center [844, 242] width 164 height 16
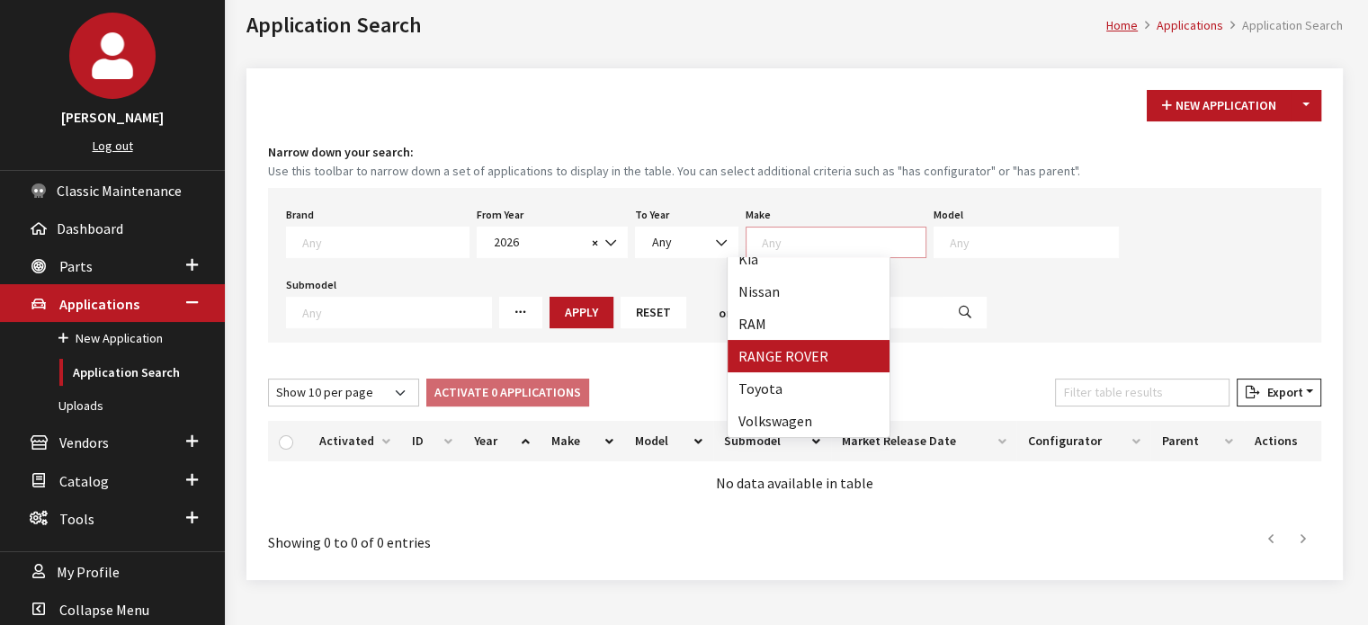
drag, startPoint x: 831, startPoint y: 356, endPoint x: 878, endPoint y: 325, distance: 56.4
select select "66"
select select
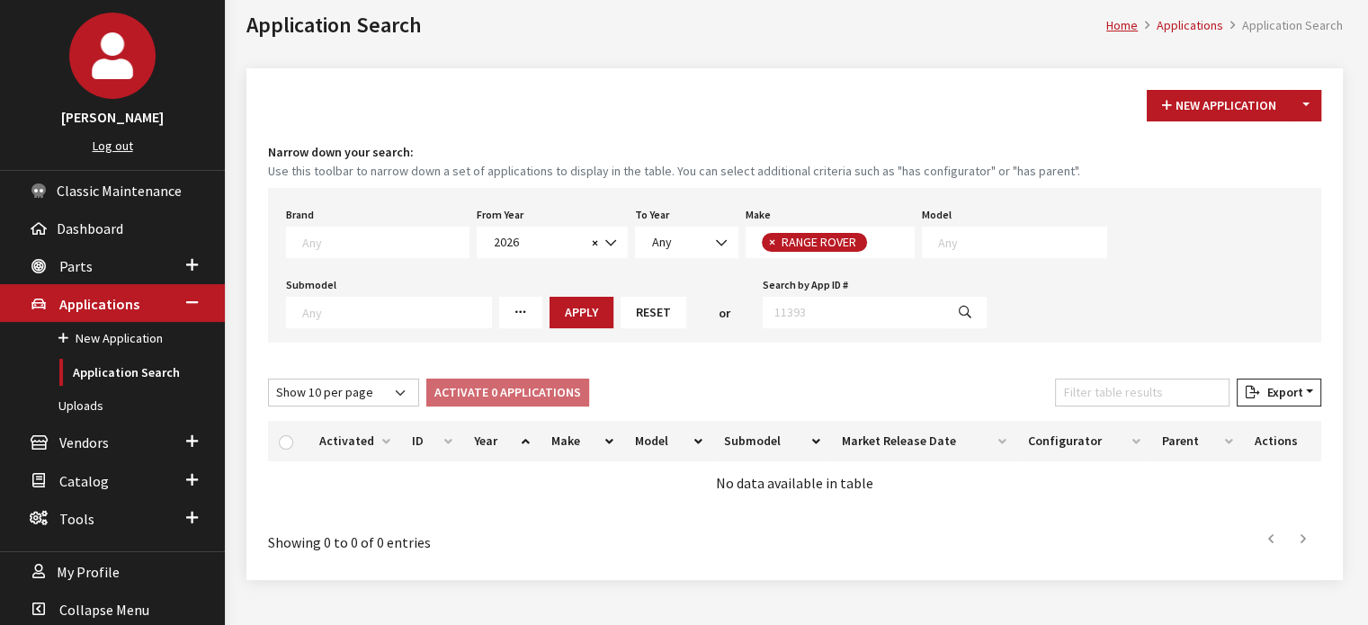
scroll to position [1, 0]
click at [951, 249] on span at bounding box center [1014, 242] width 185 height 31
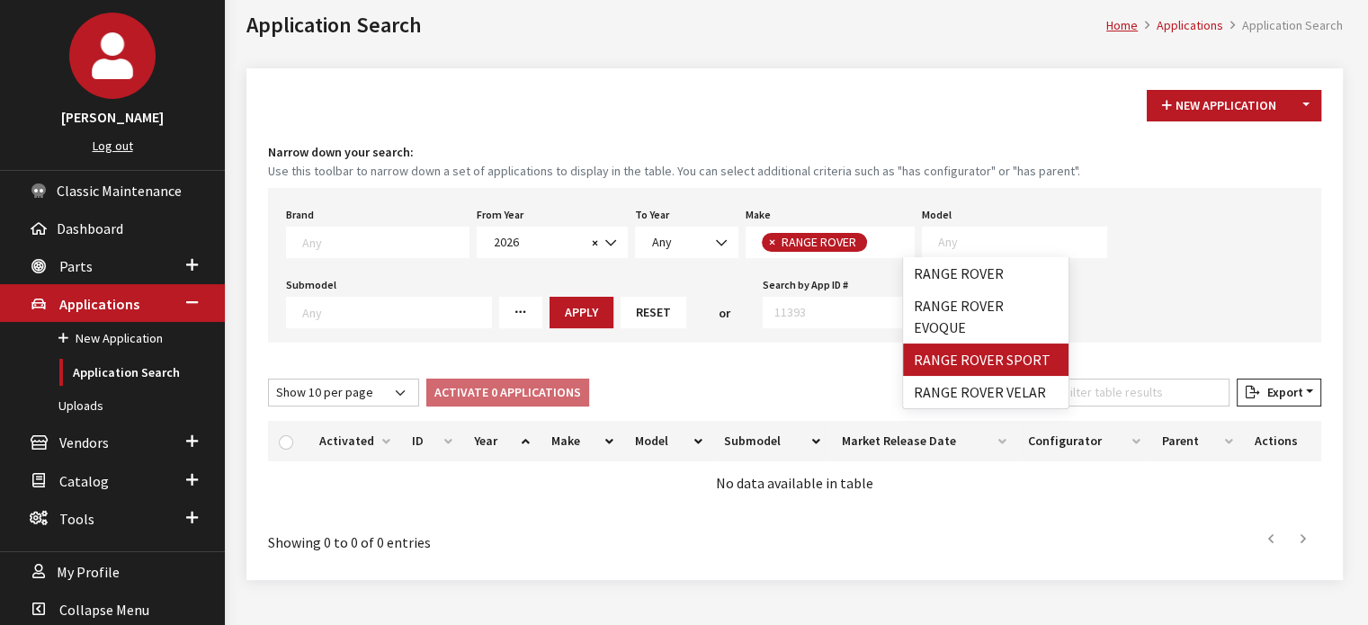
select select "1350"
select select
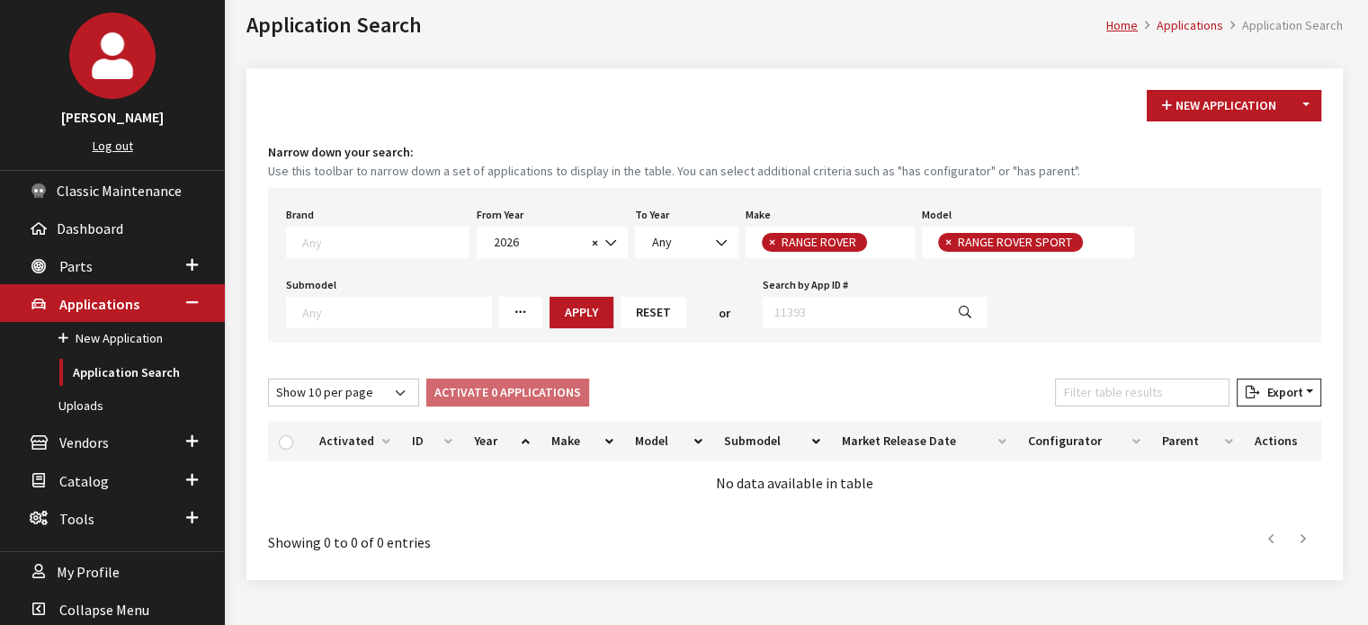
scroll to position [16, 0]
click at [578, 316] on button "Apply" at bounding box center [582, 312] width 64 height 31
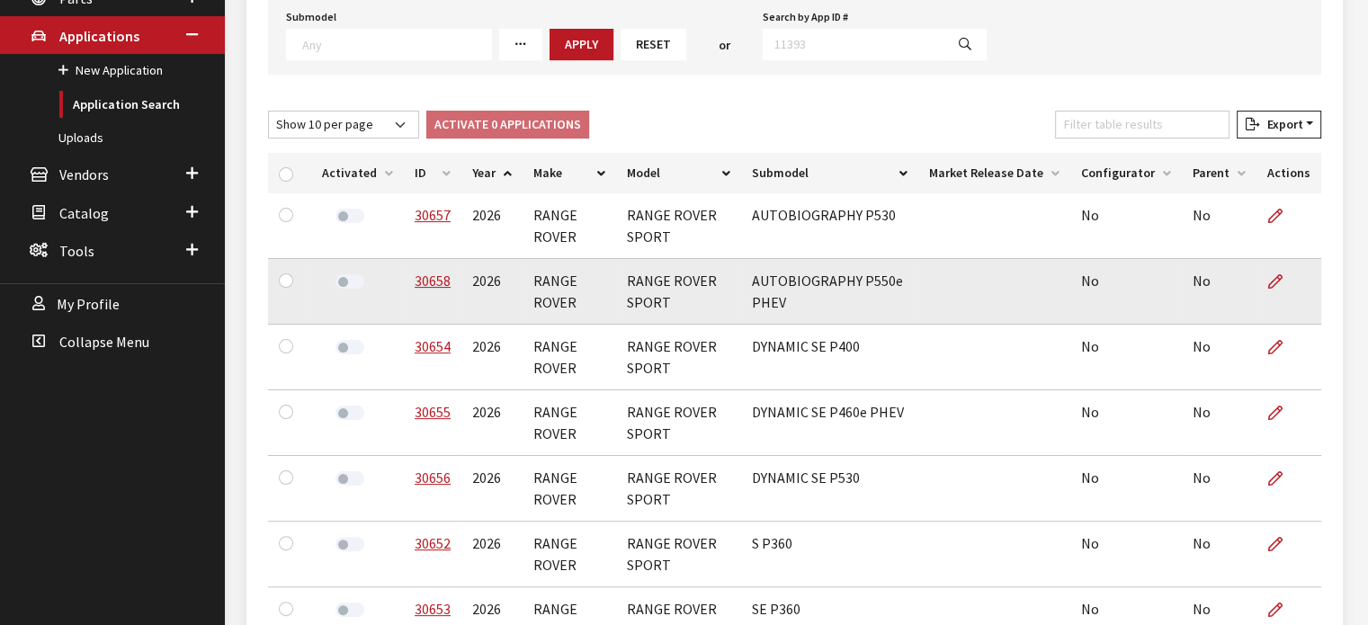
scroll to position [360, 0]
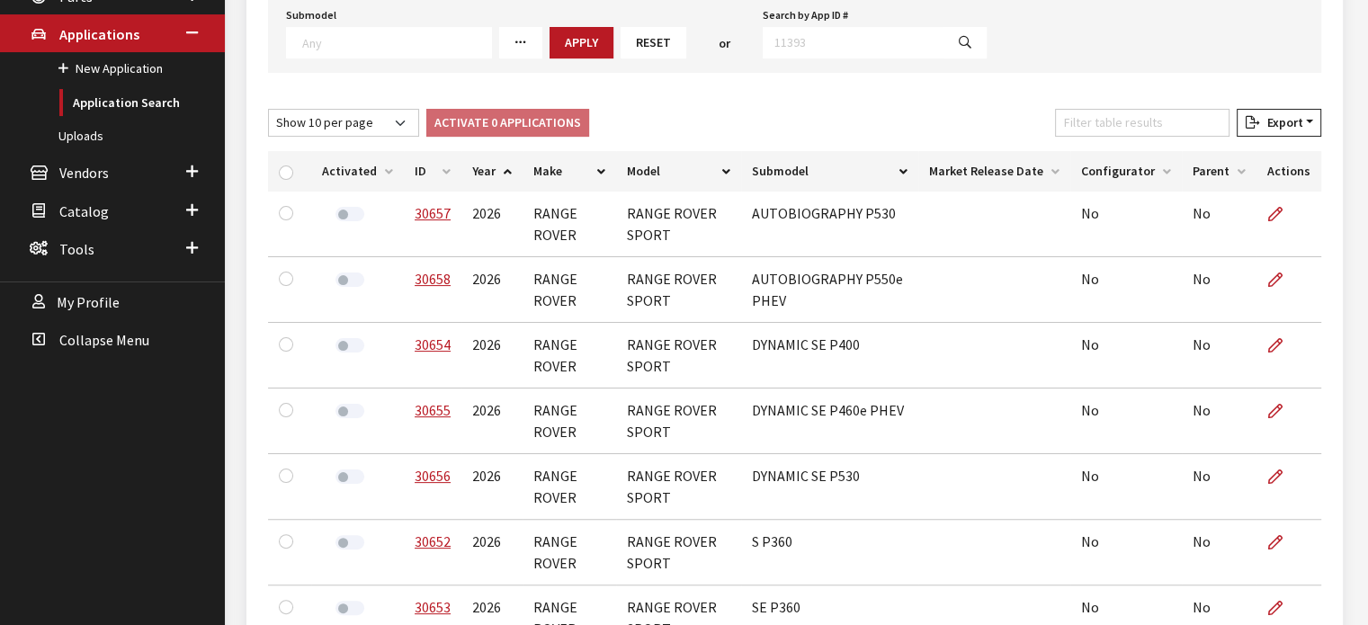
click at [432, 169] on th "ID" at bounding box center [433, 171] width 58 height 40
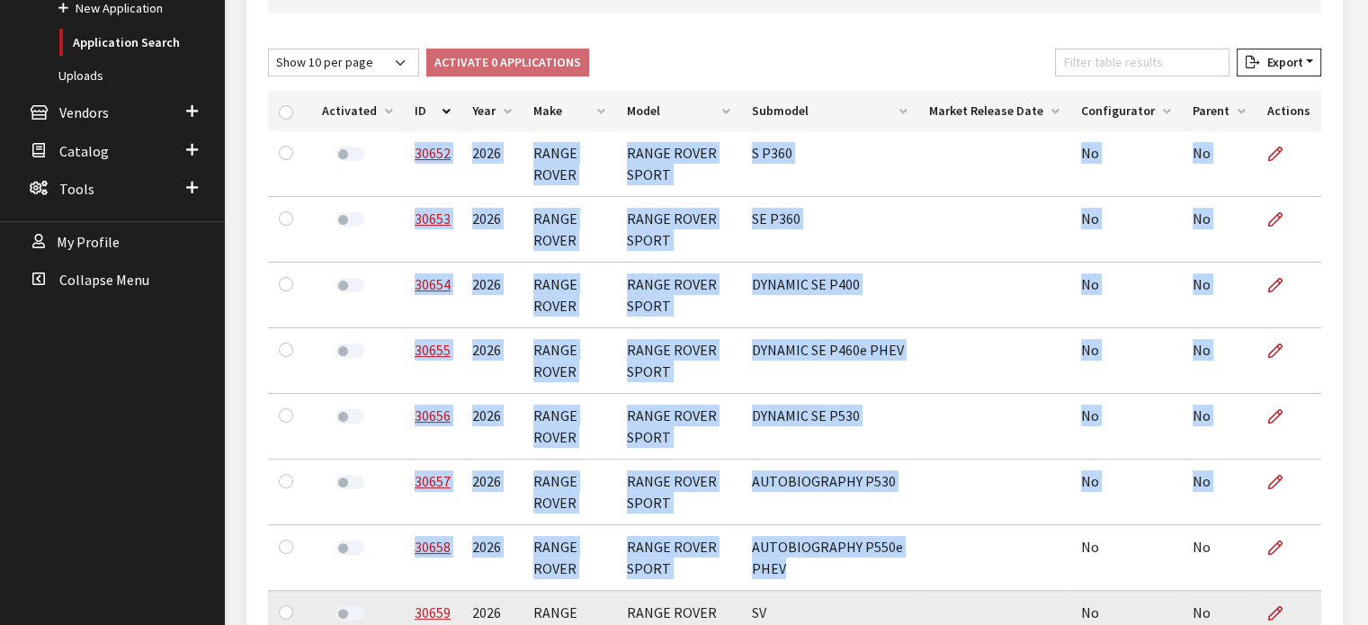
scroll to position [450, 0]
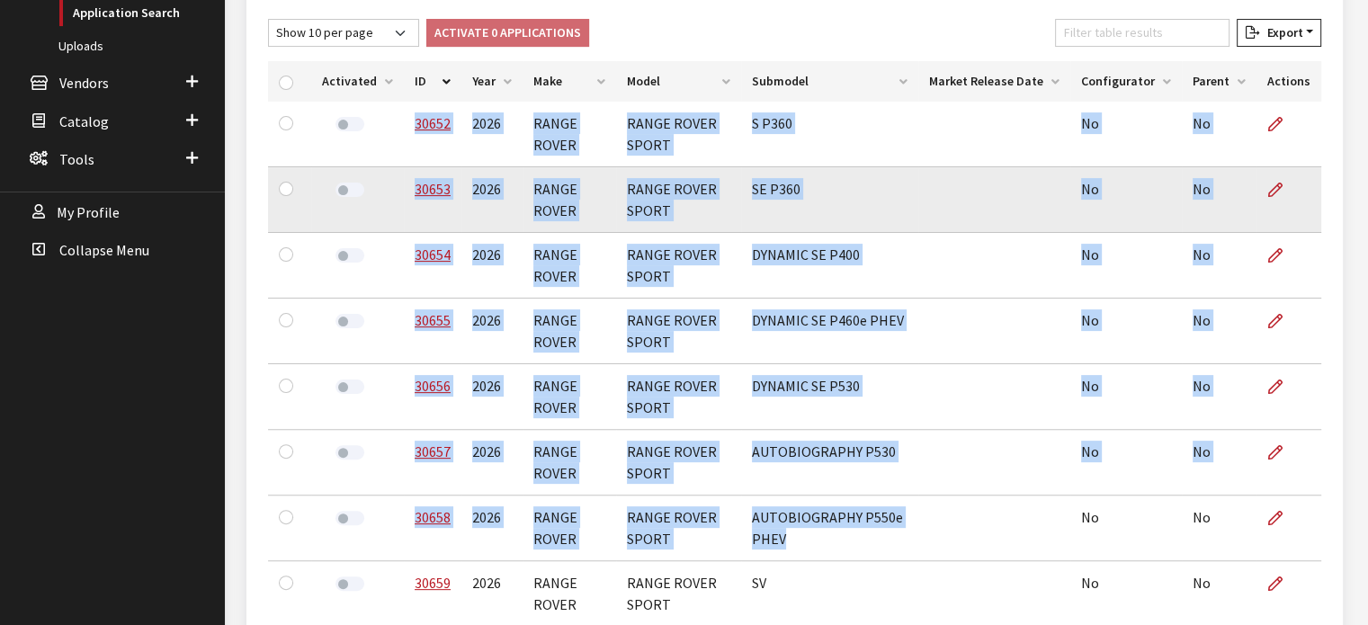
drag, startPoint x: 396, startPoint y: 224, endPoint x: 1035, endPoint y: 184, distance: 639.9
click at [938, 431] on tbody "30652 2026 RANGE ROVER RANGE ROVER SPORT S P360 No No 30653 2026 RANGE ROVER RA…" at bounding box center [794, 430] width 1053 height 657
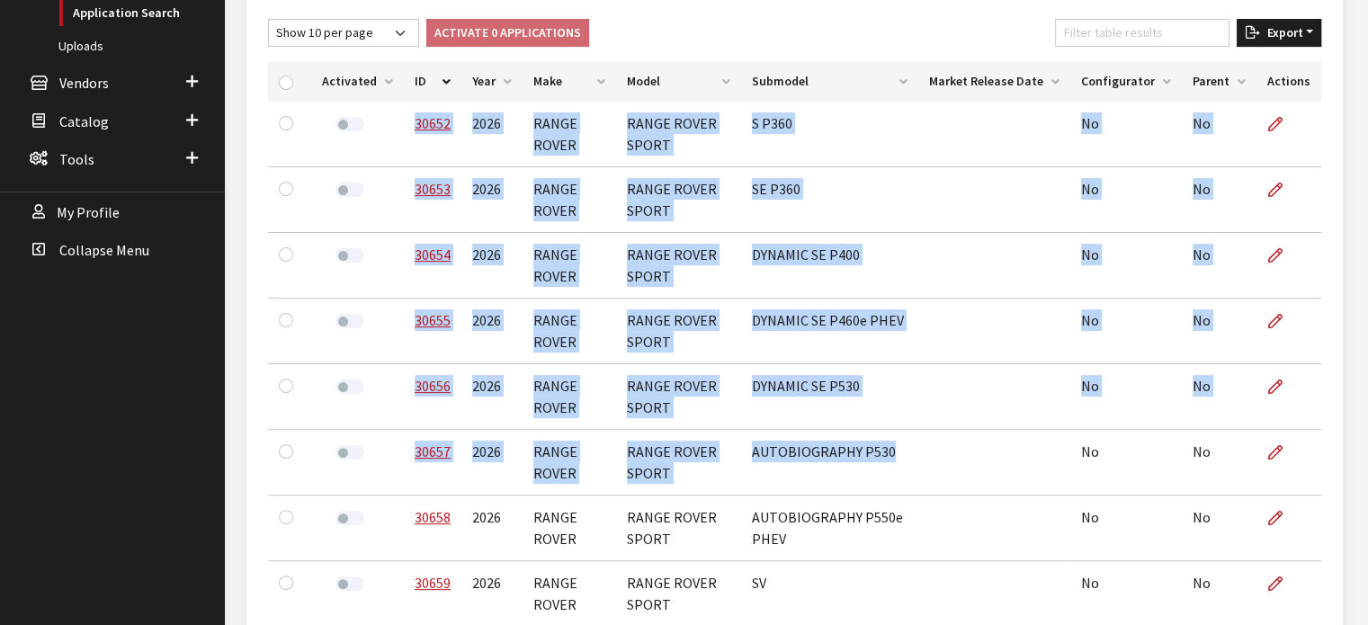
click at [1305, 33] on button "Export" at bounding box center [1279, 33] width 85 height 28
click at [1270, 62] on button "Excel" at bounding box center [1250, 69] width 130 height 26
drag, startPoint x: 746, startPoint y: 34, endPoint x: 720, endPoint y: 55, distance: 33.3
click at [746, 34] on div "Show 10 per page Show 25 per page Show 50 per page Show 100 per page Show 1000 …" at bounding box center [794, 36] width 1061 height 35
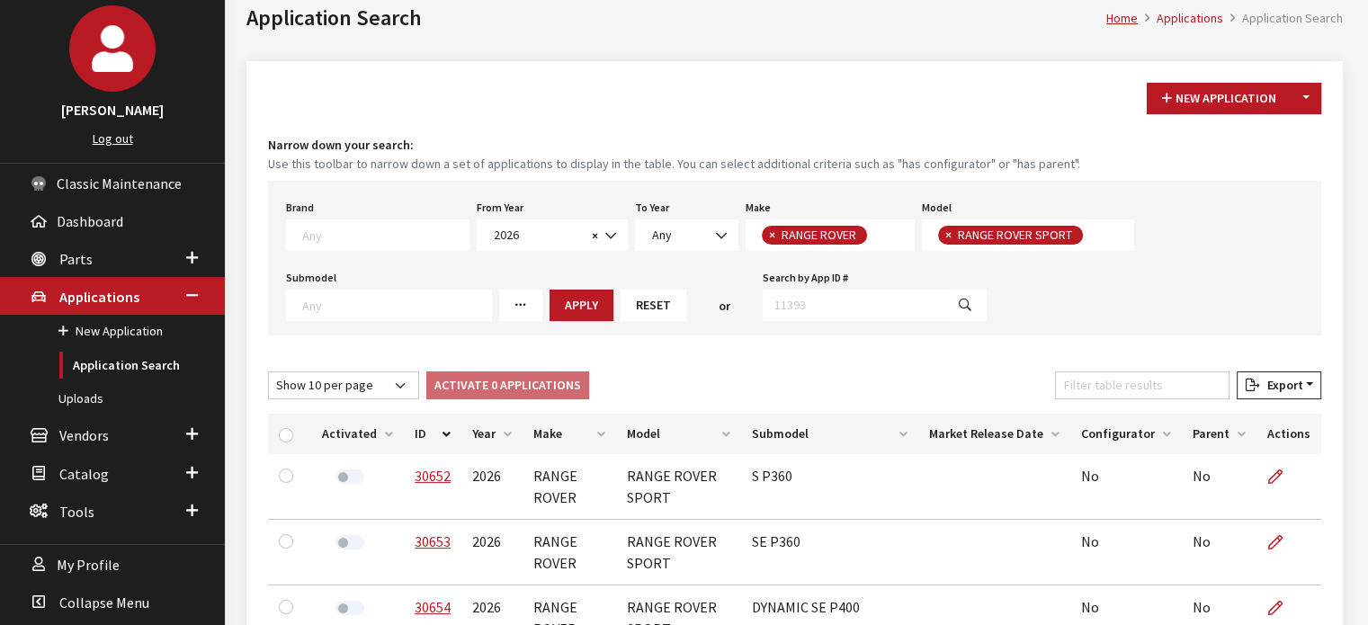
scroll to position [90, 0]
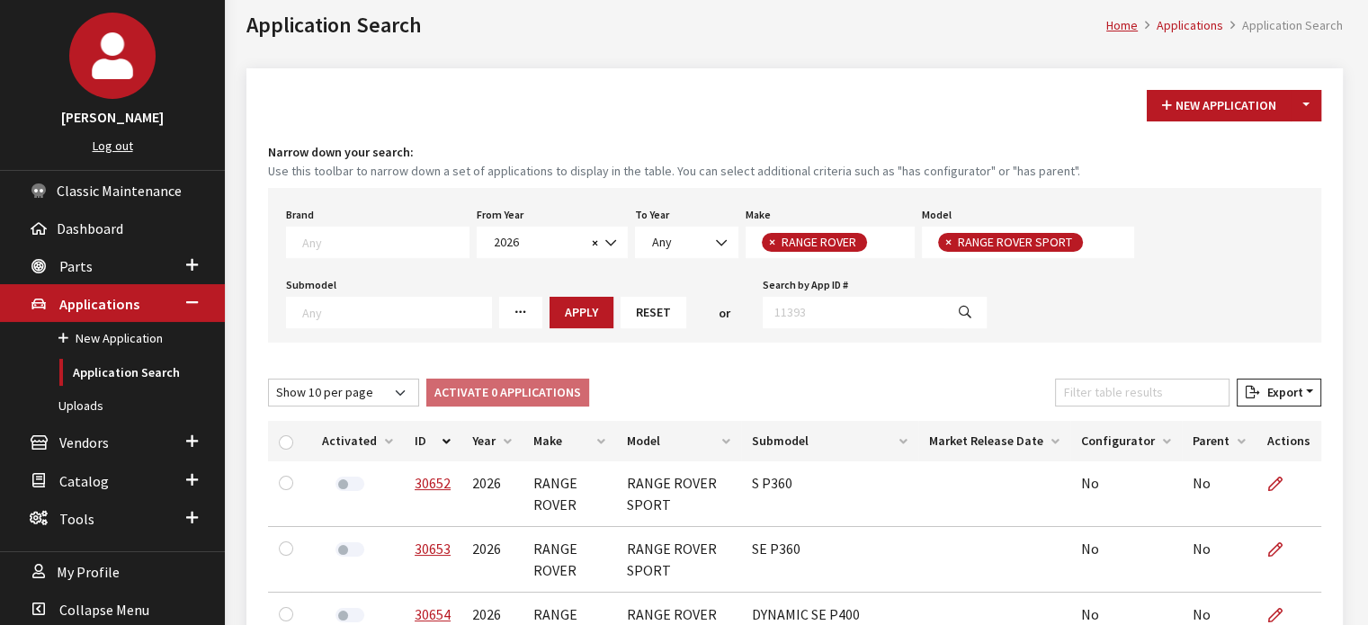
click at [658, 309] on button "Reset" at bounding box center [654, 312] width 66 height 31
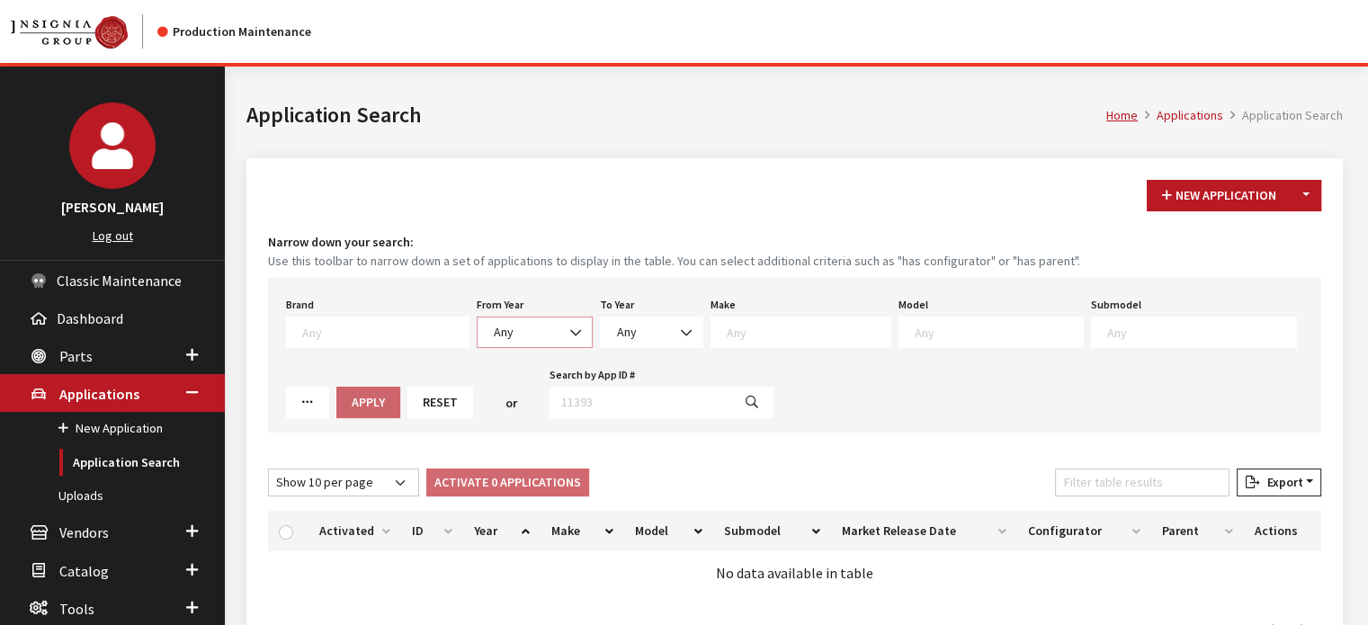
click at [543, 319] on span "Any" at bounding box center [535, 332] width 116 height 31
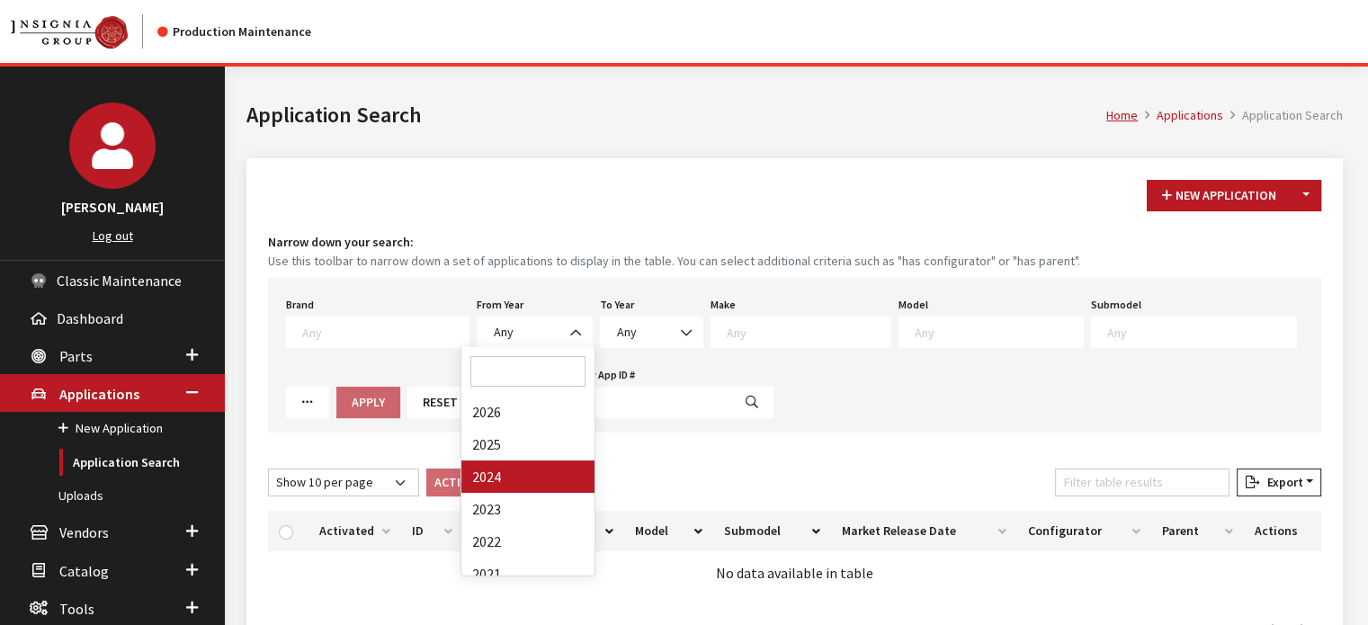
drag, startPoint x: 556, startPoint y: 458, endPoint x: 562, endPoint y: 467, distance: 11.0
click at [0, 0] on div "Loading..." at bounding box center [0, 0] width 0 height 0
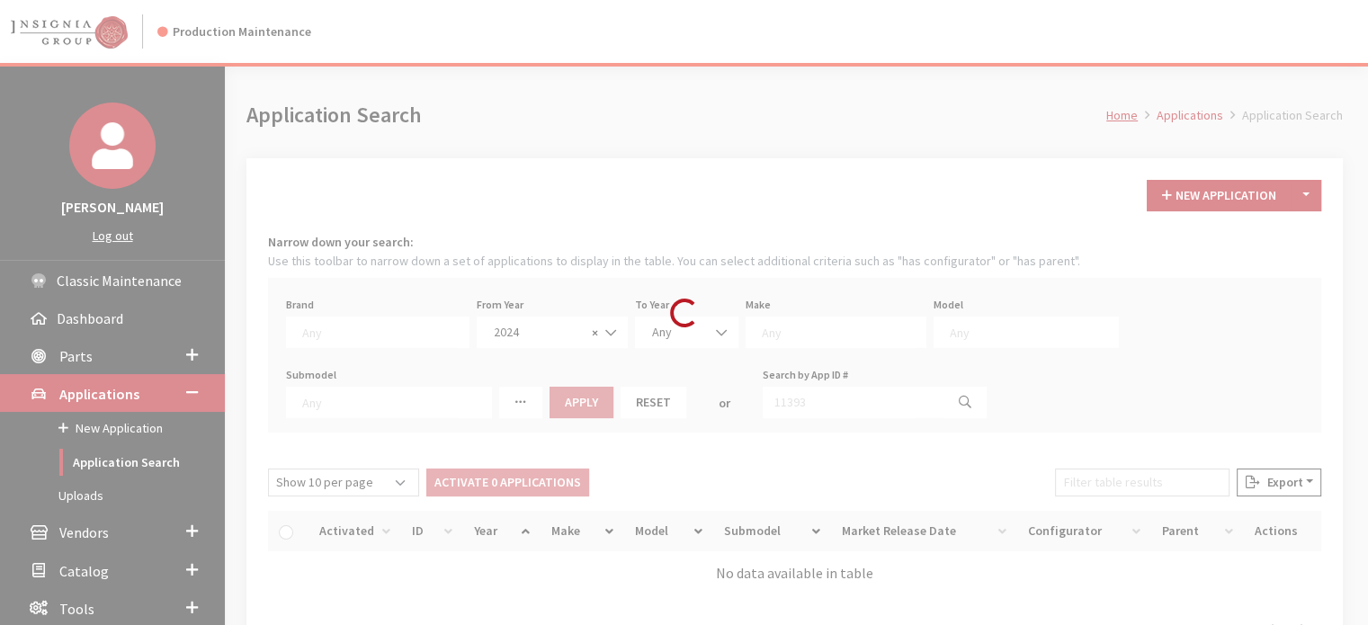
select select "2024"
select select
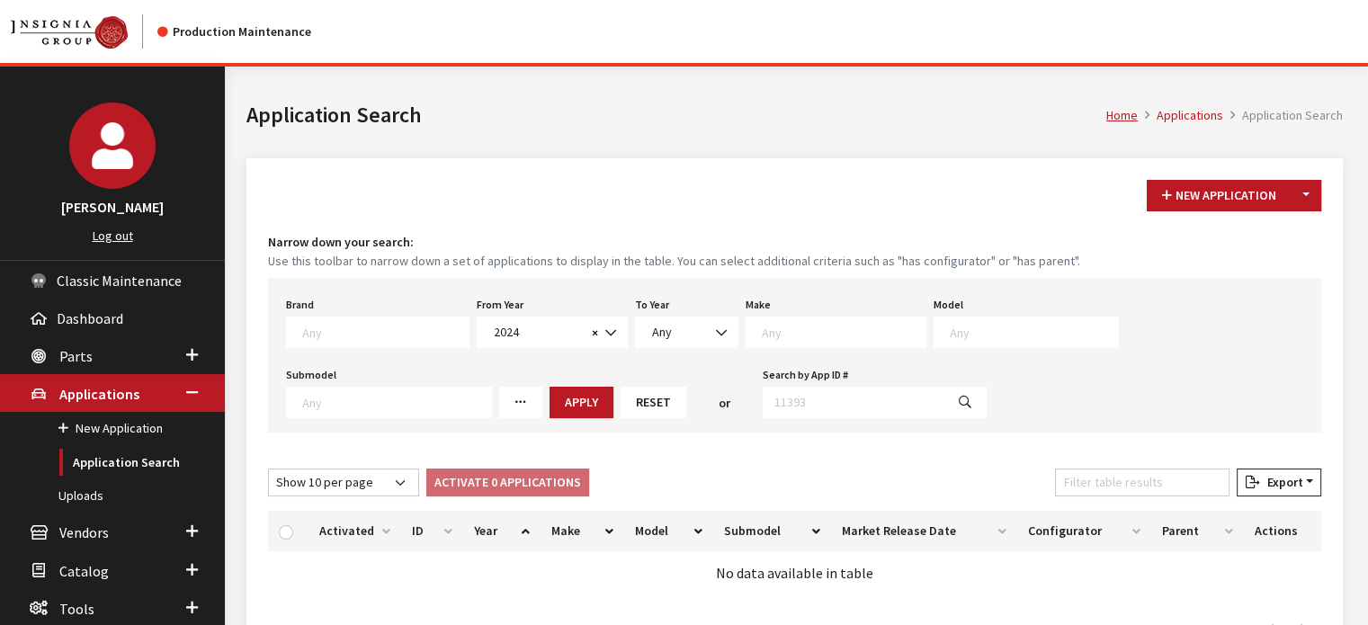
click at [762, 330] on textarea "Search" at bounding box center [844, 332] width 164 height 16
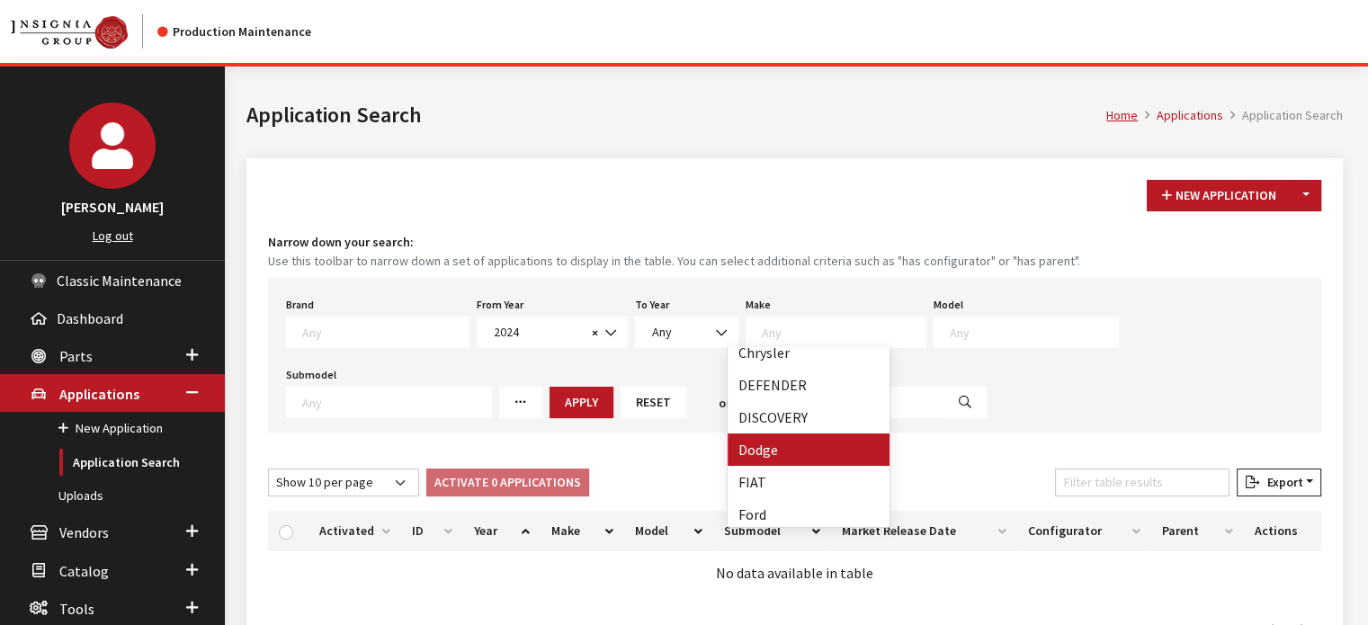
select select "15"
select select
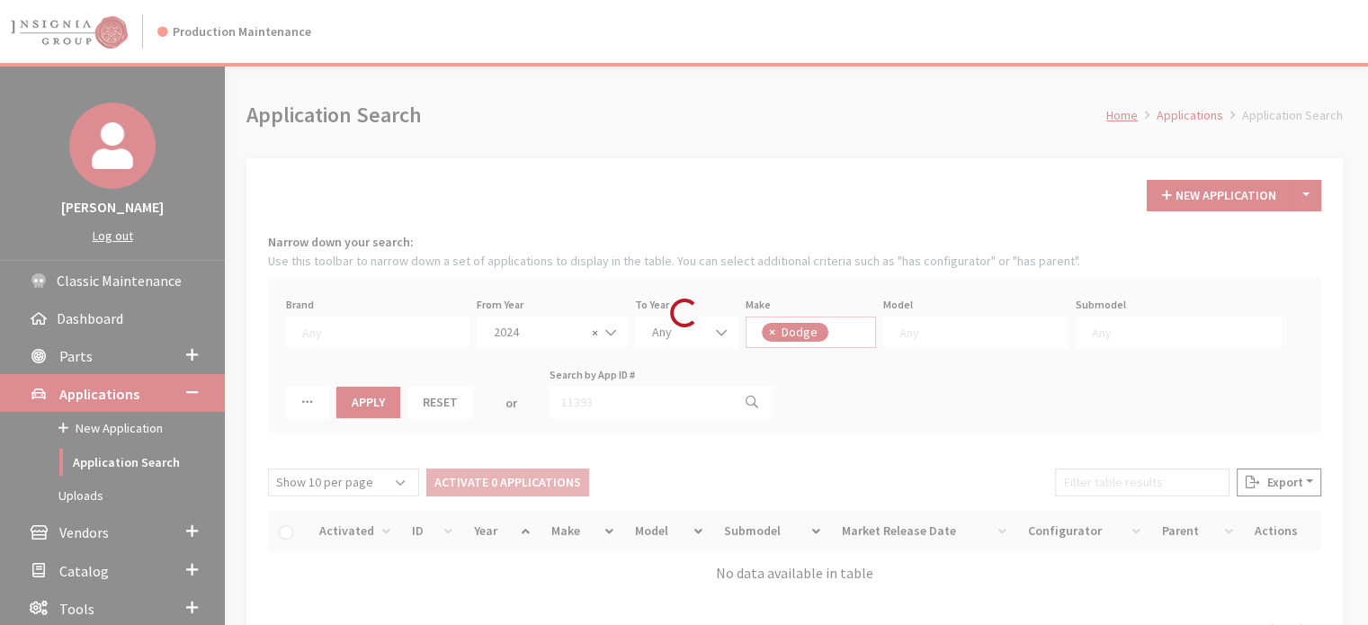
scroll to position [201, 0]
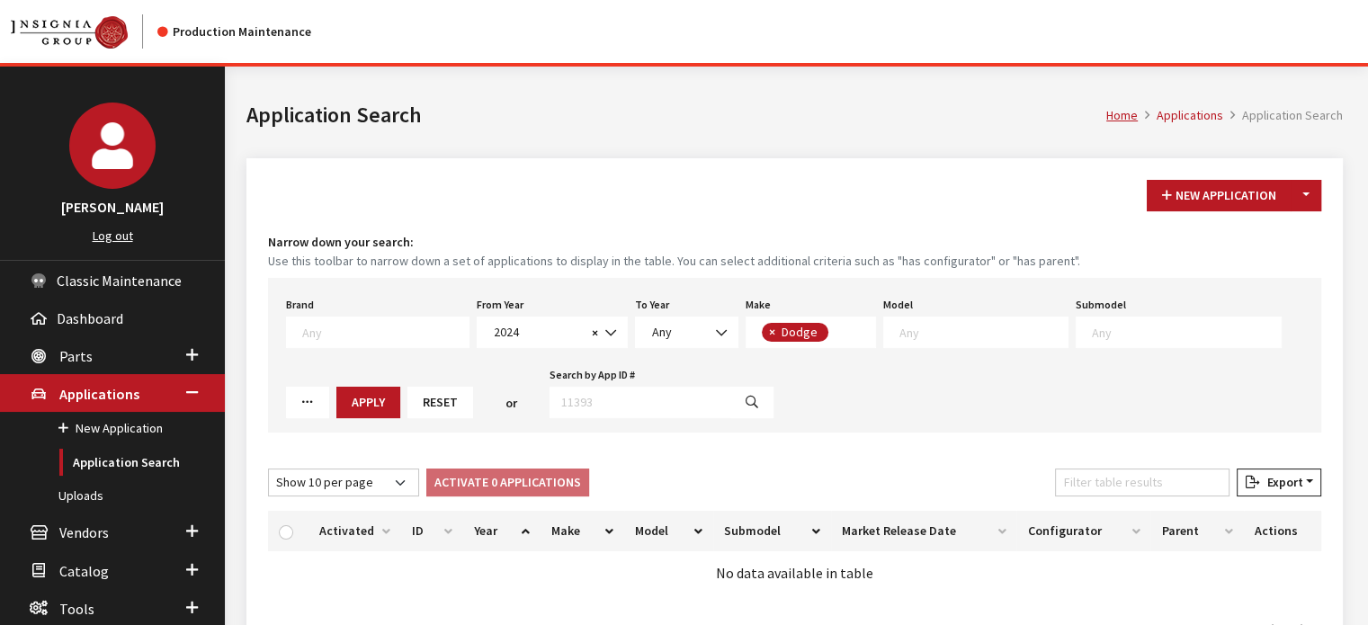
click at [922, 343] on span at bounding box center [975, 332] width 185 height 31
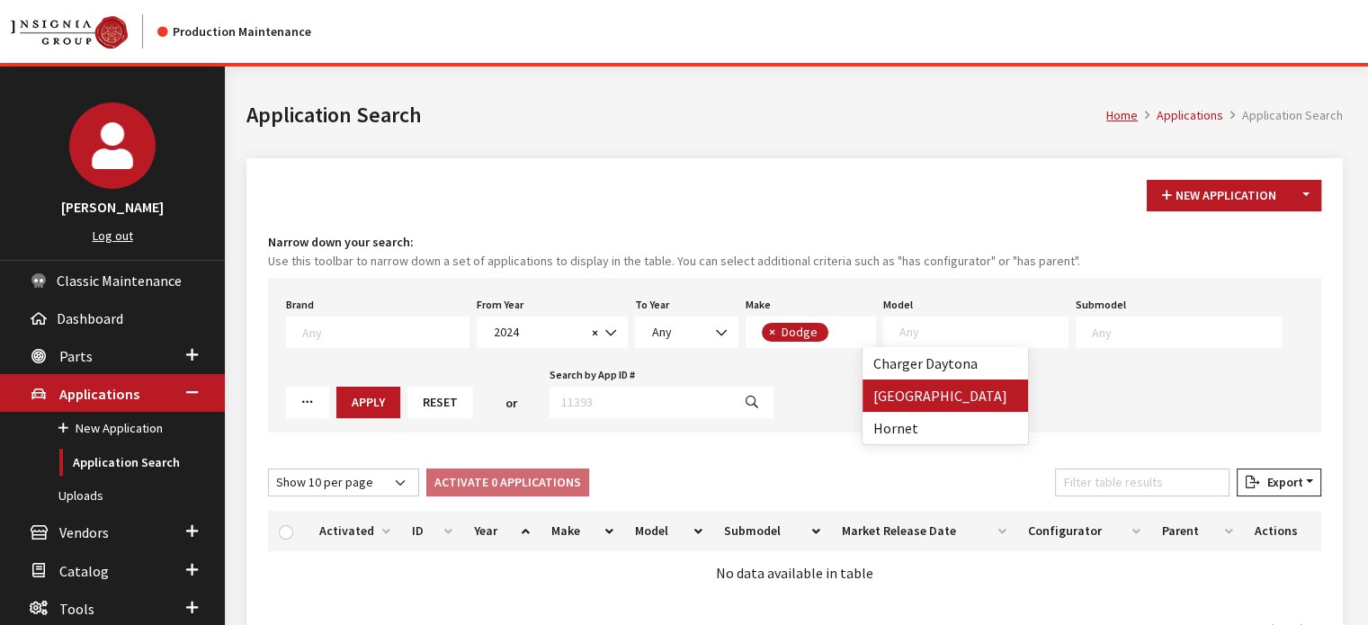
select select "191"
select select
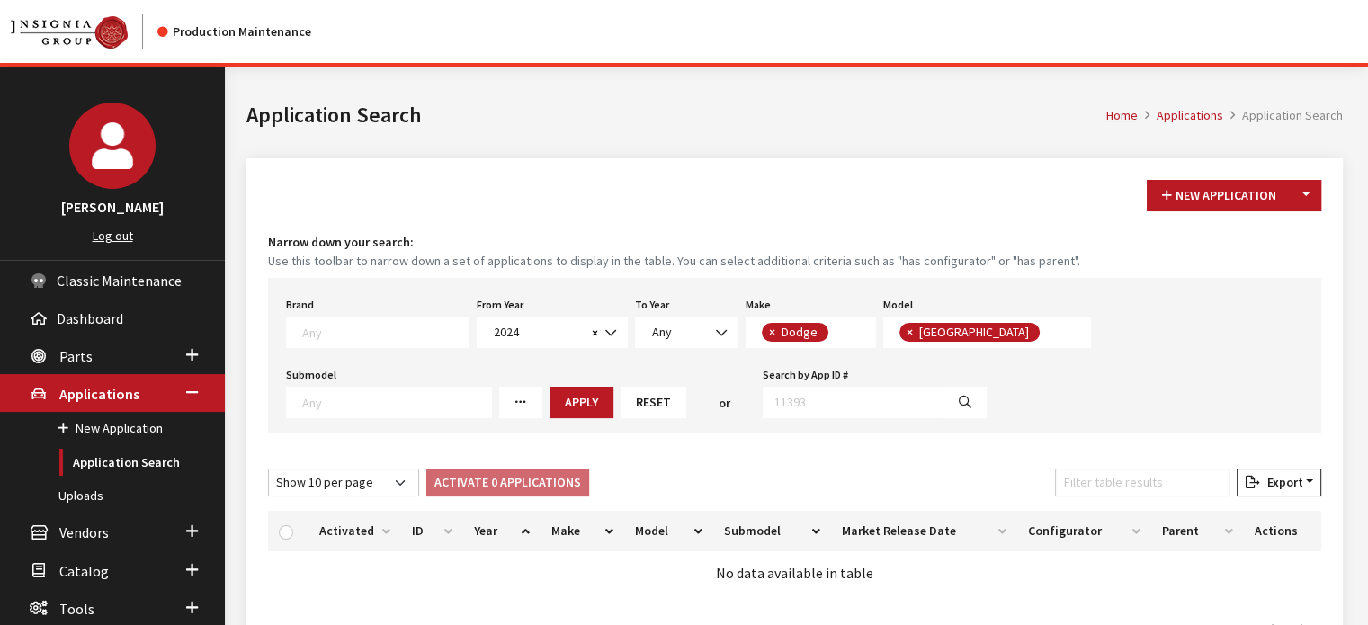
scroll to position [0, 0]
click at [900, 336] on button "×" at bounding box center [909, 332] width 18 height 19
select select
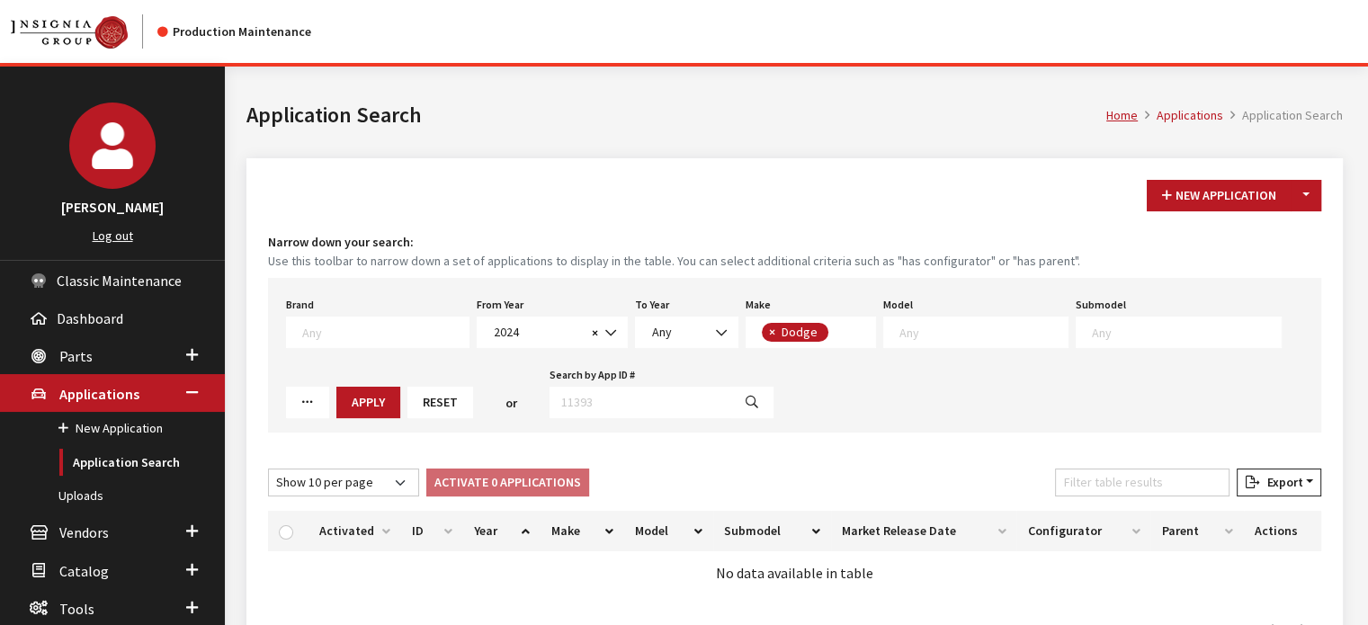
click at [917, 333] on textarea "Search" at bounding box center [984, 332] width 168 height 16
click at [336, 389] on button "Apply" at bounding box center [368, 402] width 64 height 31
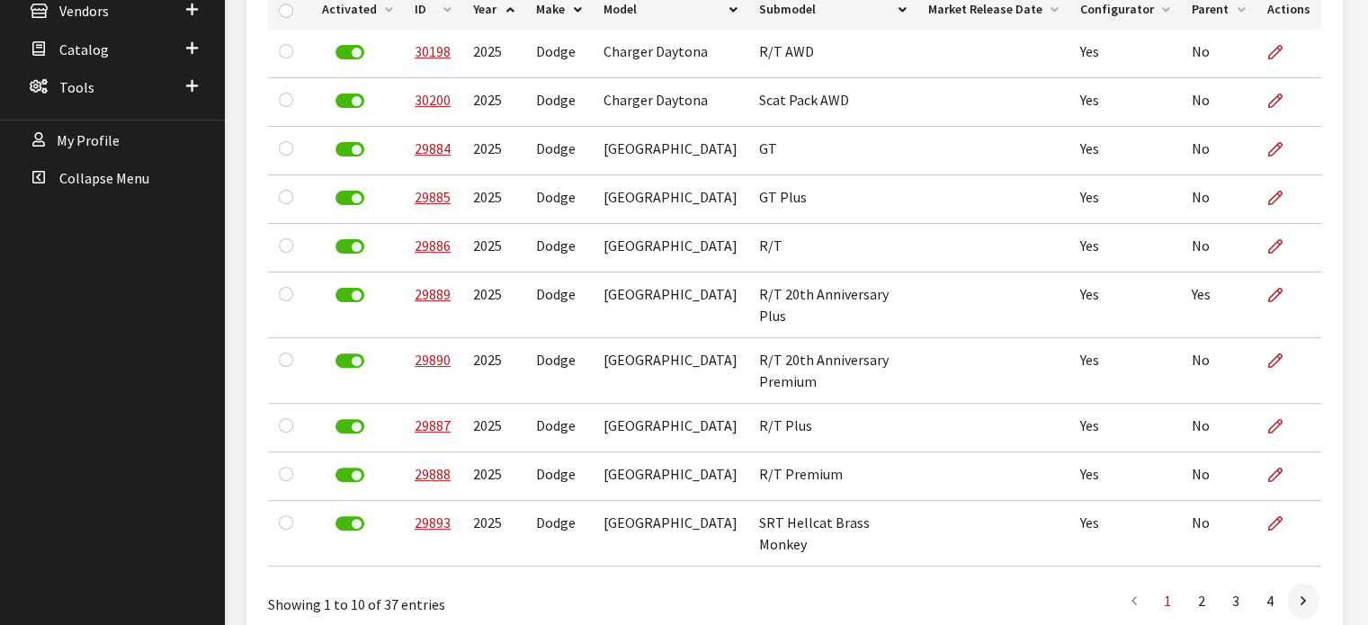
scroll to position [563, 0]
